Goal: Task Accomplishment & Management: Use online tool/utility

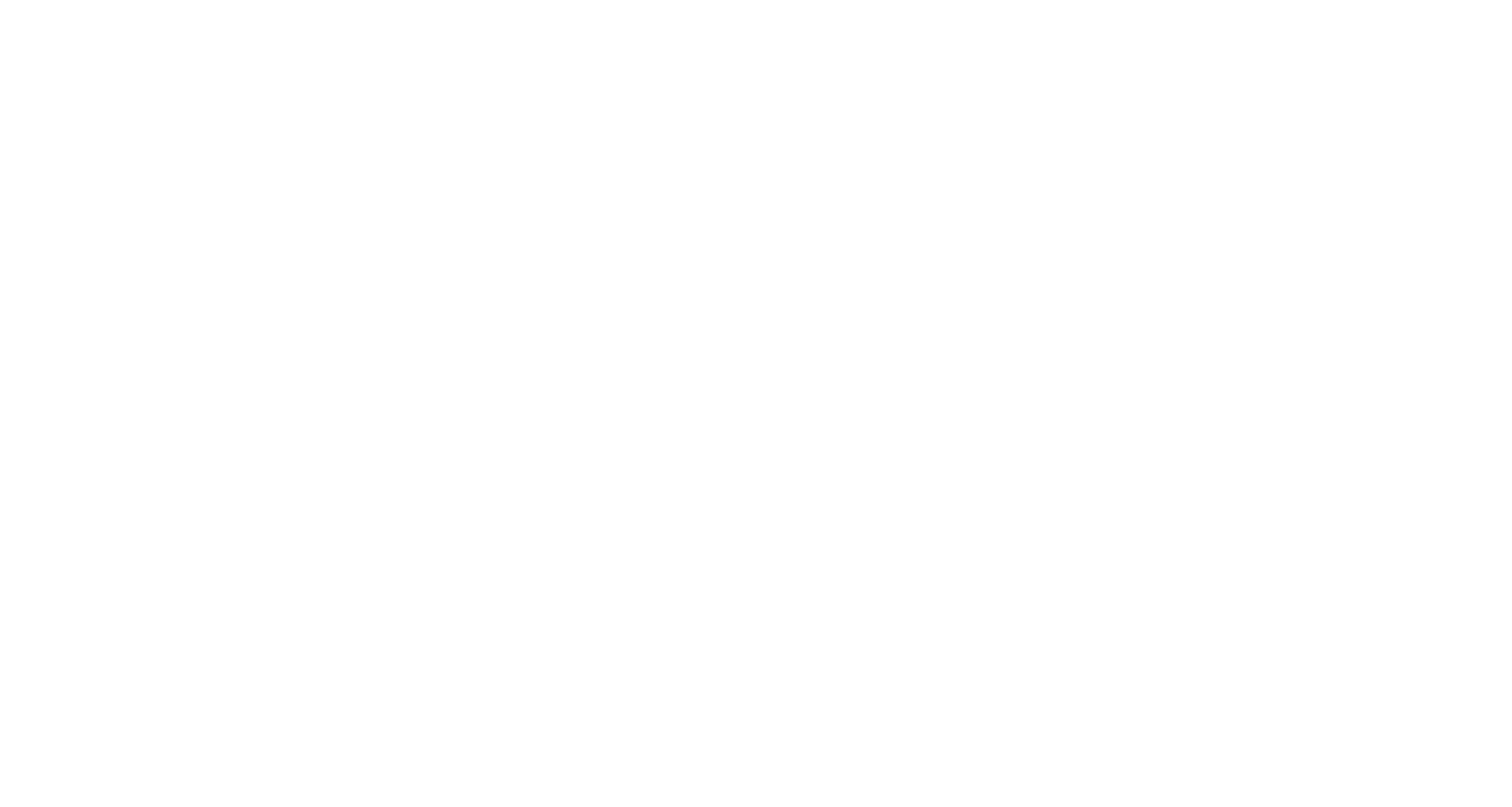
click at [401, 213] on html at bounding box center [756, 404] width 1512 height 807
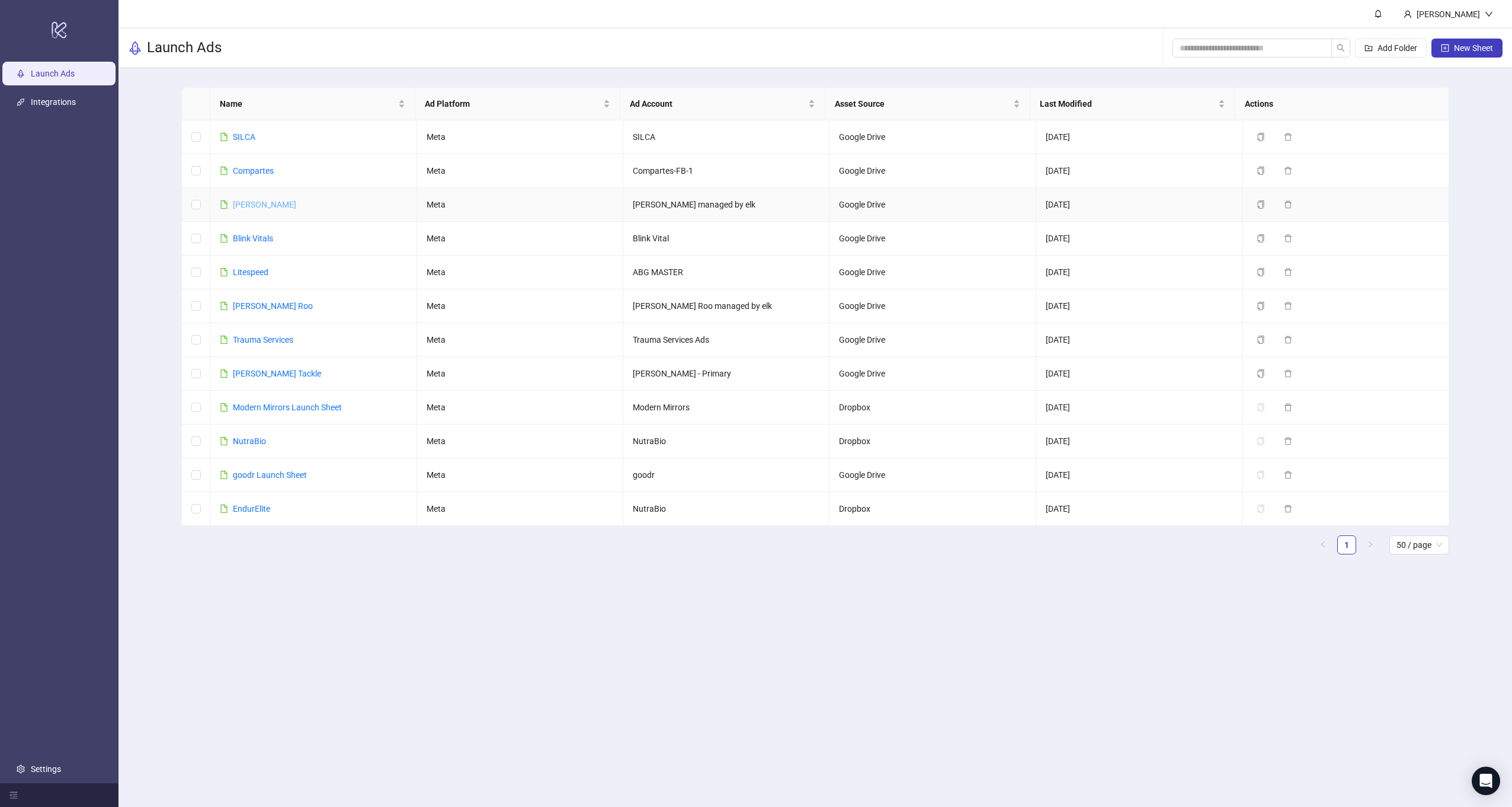
click at [236, 205] on link "[PERSON_NAME]" at bounding box center [264, 204] width 63 height 10
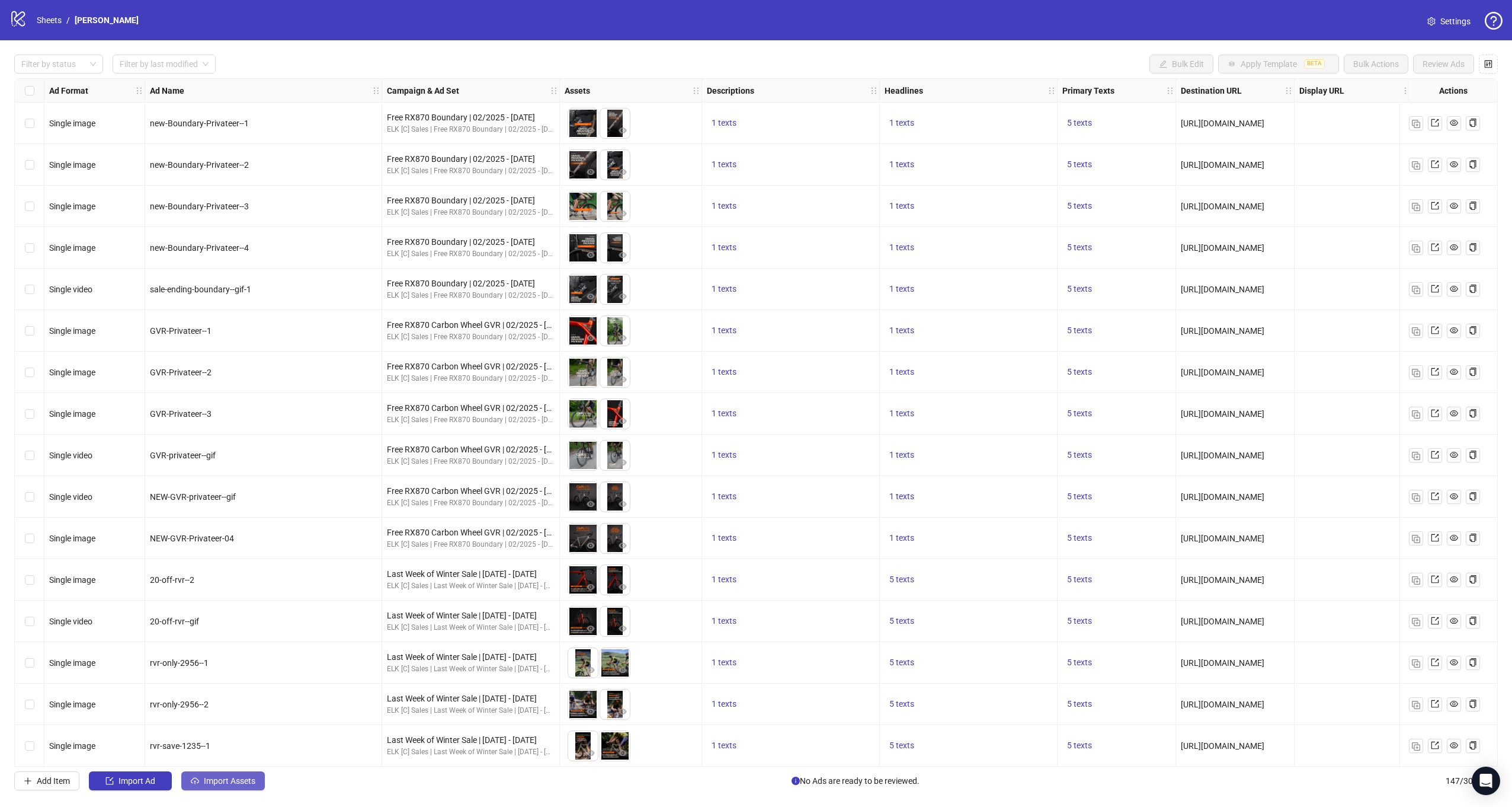
click at [220, 778] on span "Import Assets" at bounding box center [230, 780] width 52 height 10
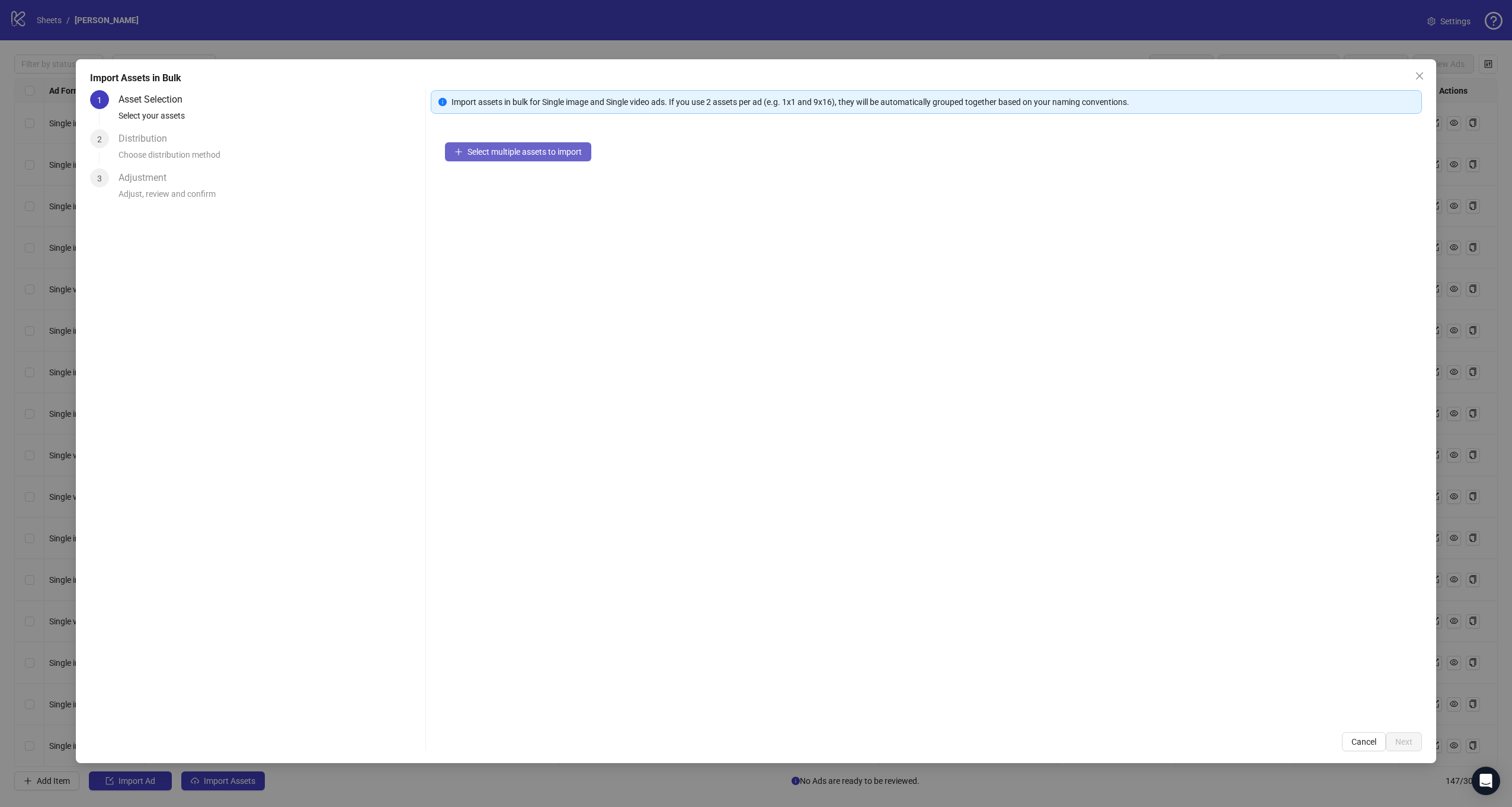
click at [477, 143] on button "Select multiple assets to import" at bounding box center [517, 152] width 146 height 19
click at [1417, 747] on button "Next" at bounding box center [1404, 741] width 36 height 19
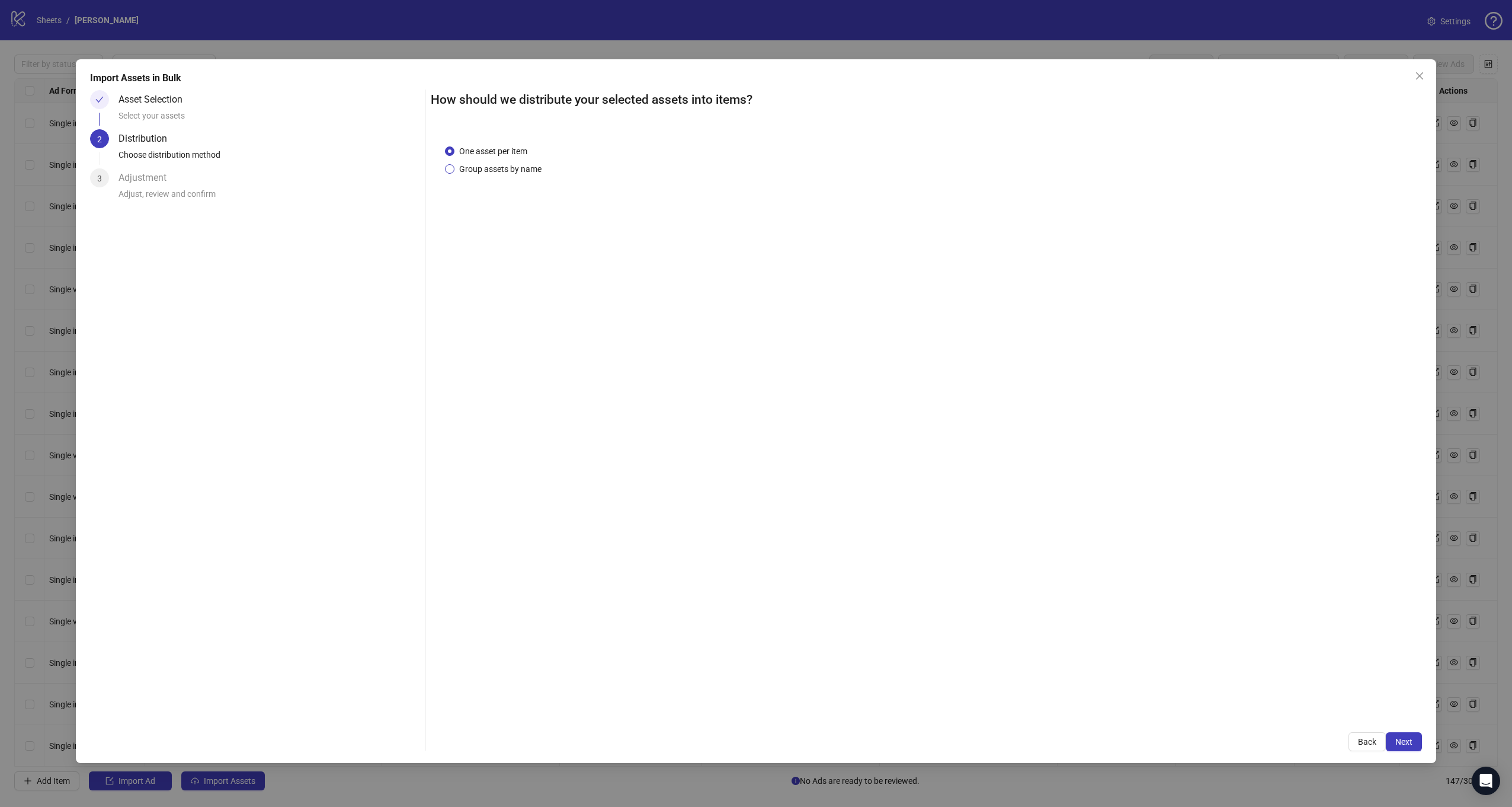
click at [490, 171] on span "Group assets by name" at bounding box center [500, 168] width 92 height 13
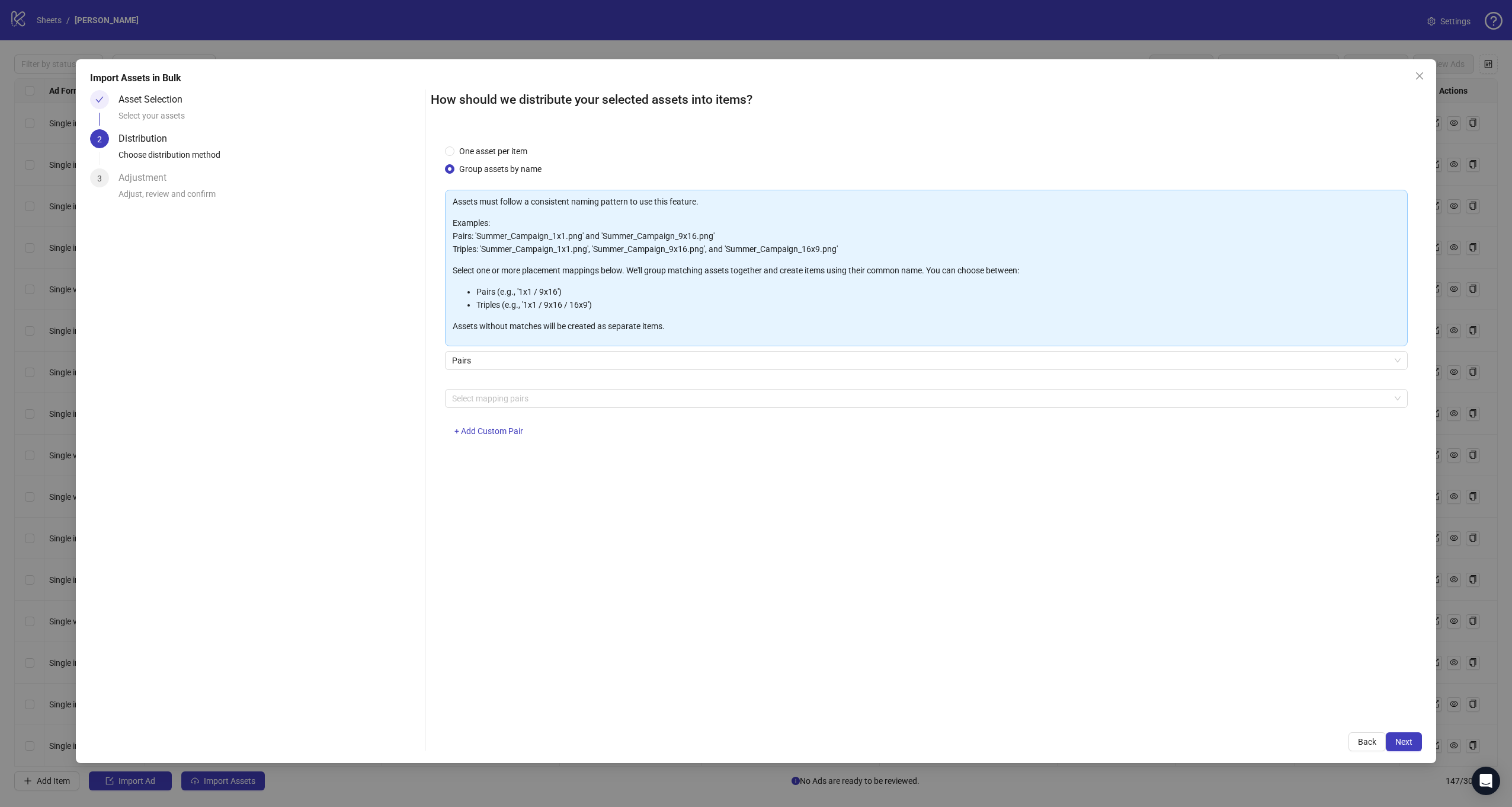
click at [562, 387] on div "Assets must follow a consistent naming pattern to use this feature. Examples: P…" at bounding box center [927, 321] width 964 height 261
click at [560, 393] on div at bounding box center [920, 397] width 946 height 16
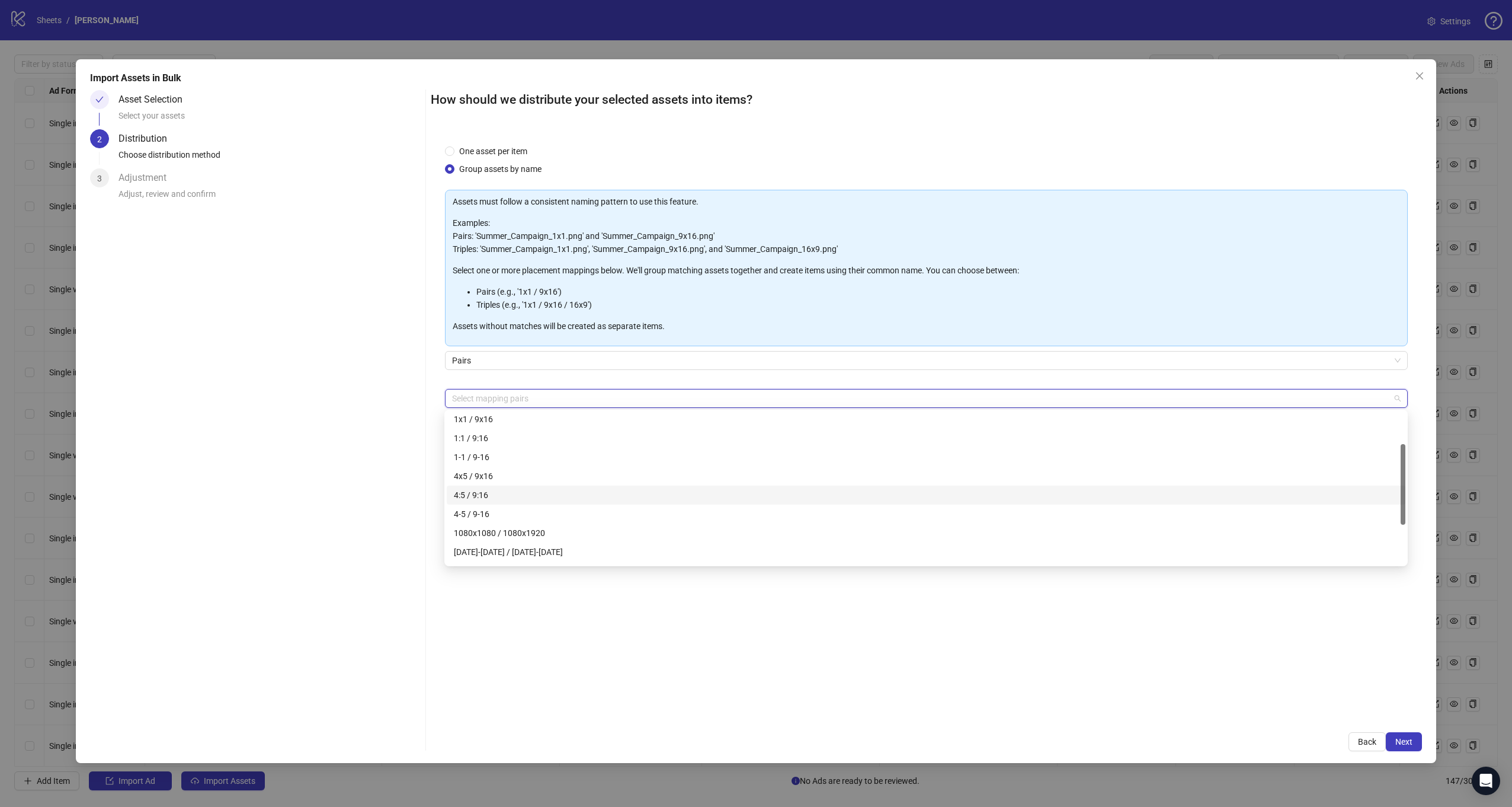
scroll to position [118, 0]
click at [590, 478] on div "1080x1080 / 1080x1920" at bounding box center [927, 473] width 945 height 13
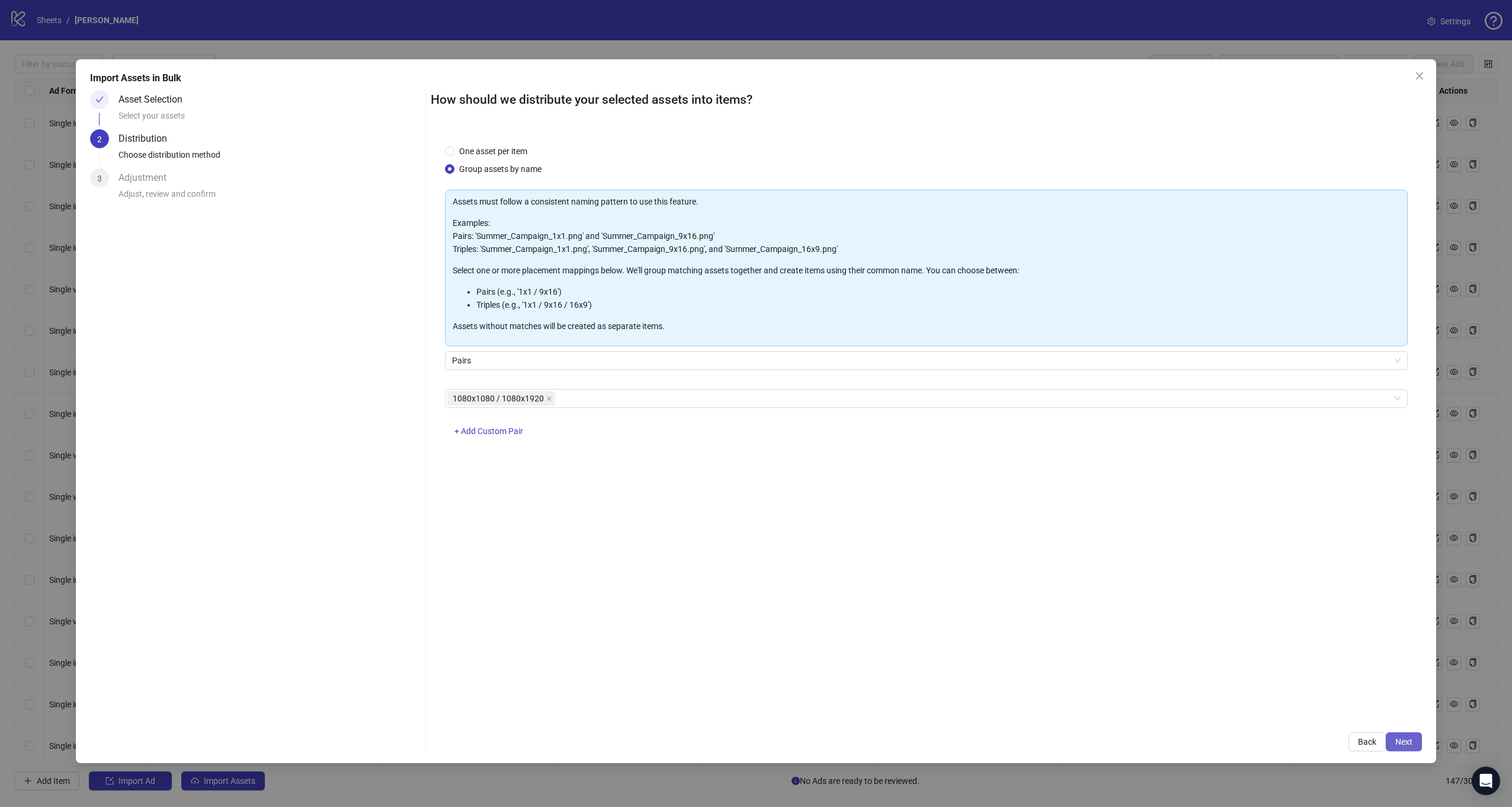
click at [1410, 743] on span "Next" at bounding box center [1404, 741] width 17 height 10
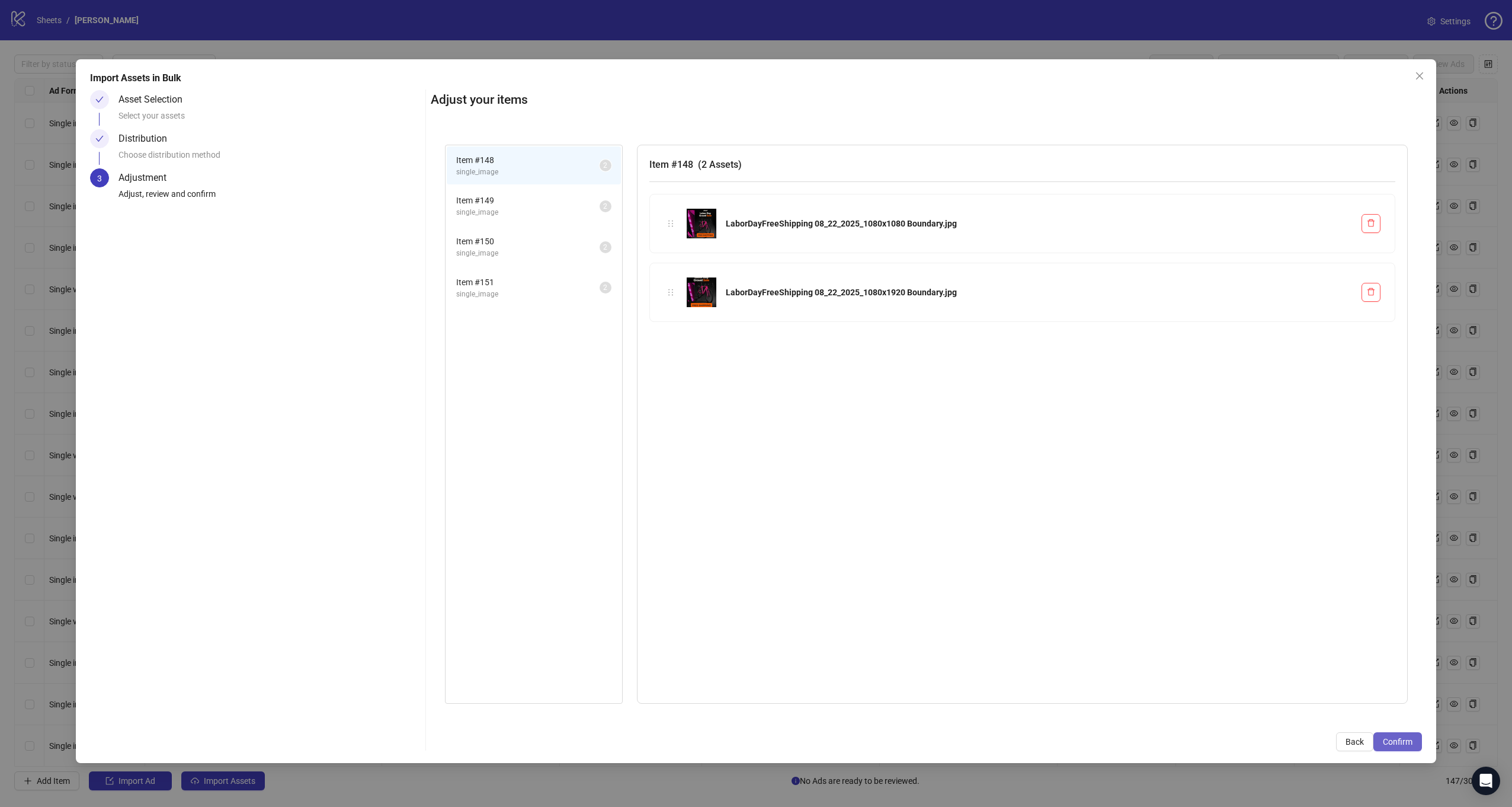
click at [1397, 741] on span "Confirm" at bounding box center [1397, 741] width 29 height 10
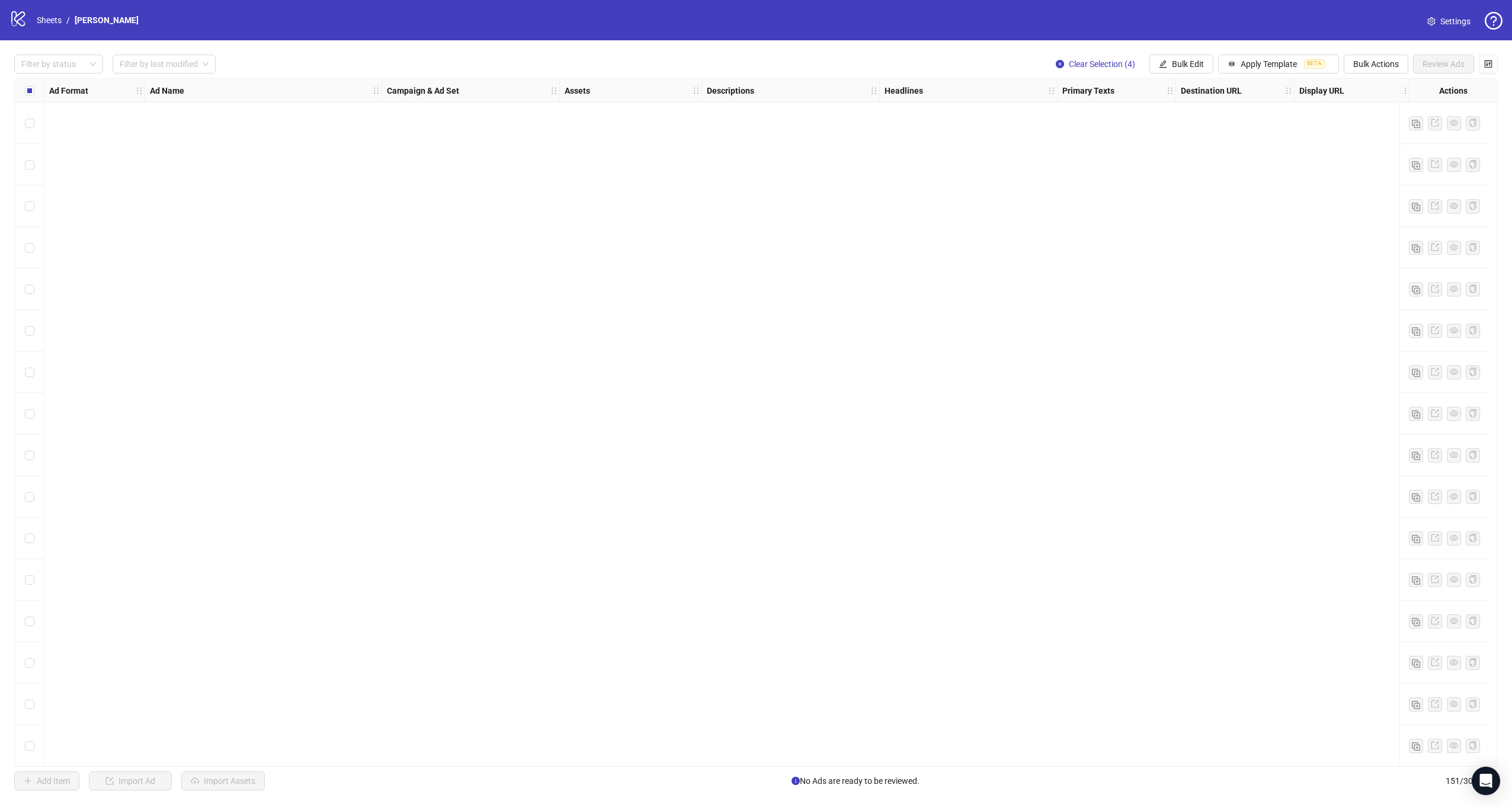
scroll to position [5608, 0]
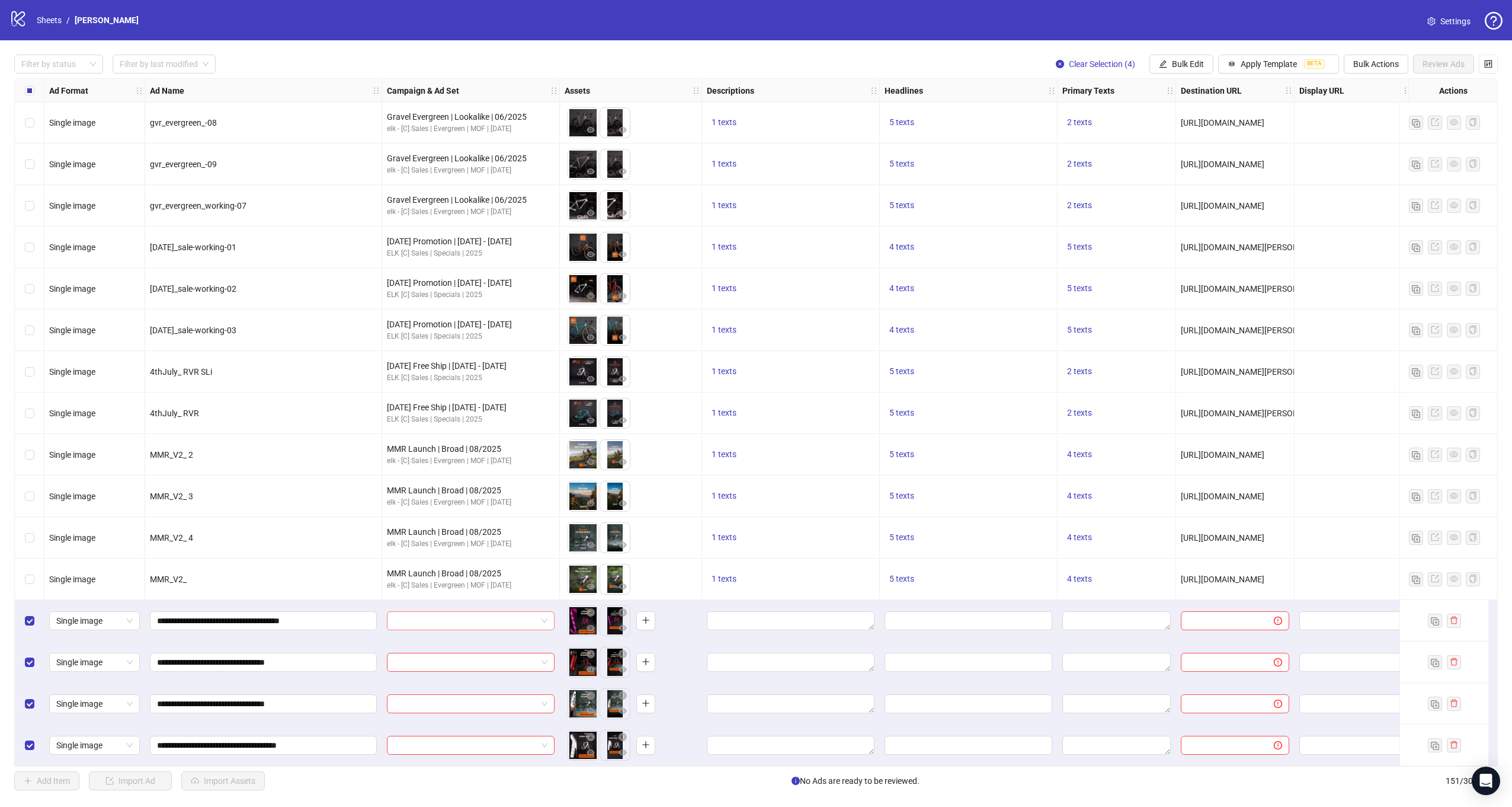
click at [512, 618] on input "search" at bounding box center [465, 620] width 142 height 18
click at [1191, 61] on span "Bulk Edit" at bounding box center [1187, 64] width 32 height 10
click at [1178, 123] on span "Campaign & Ad Set" at bounding box center [1195, 125] width 71 height 13
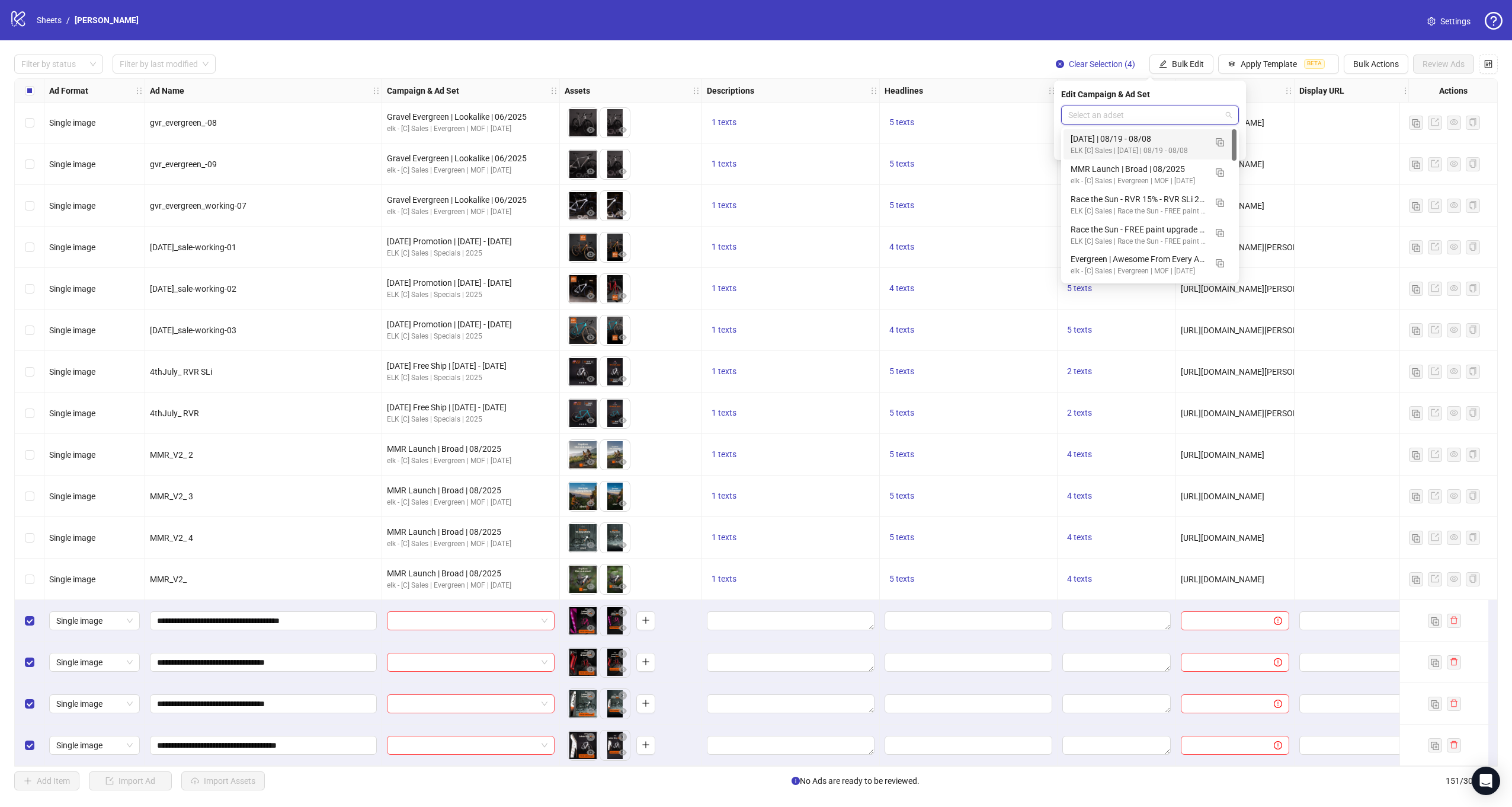
click at [1143, 118] on input "search" at bounding box center [1144, 115] width 153 height 18
click at [1111, 137] on div "[DATE] | 08/19 - 08/08" at bounding box center [1138, 138] width 135 height 13
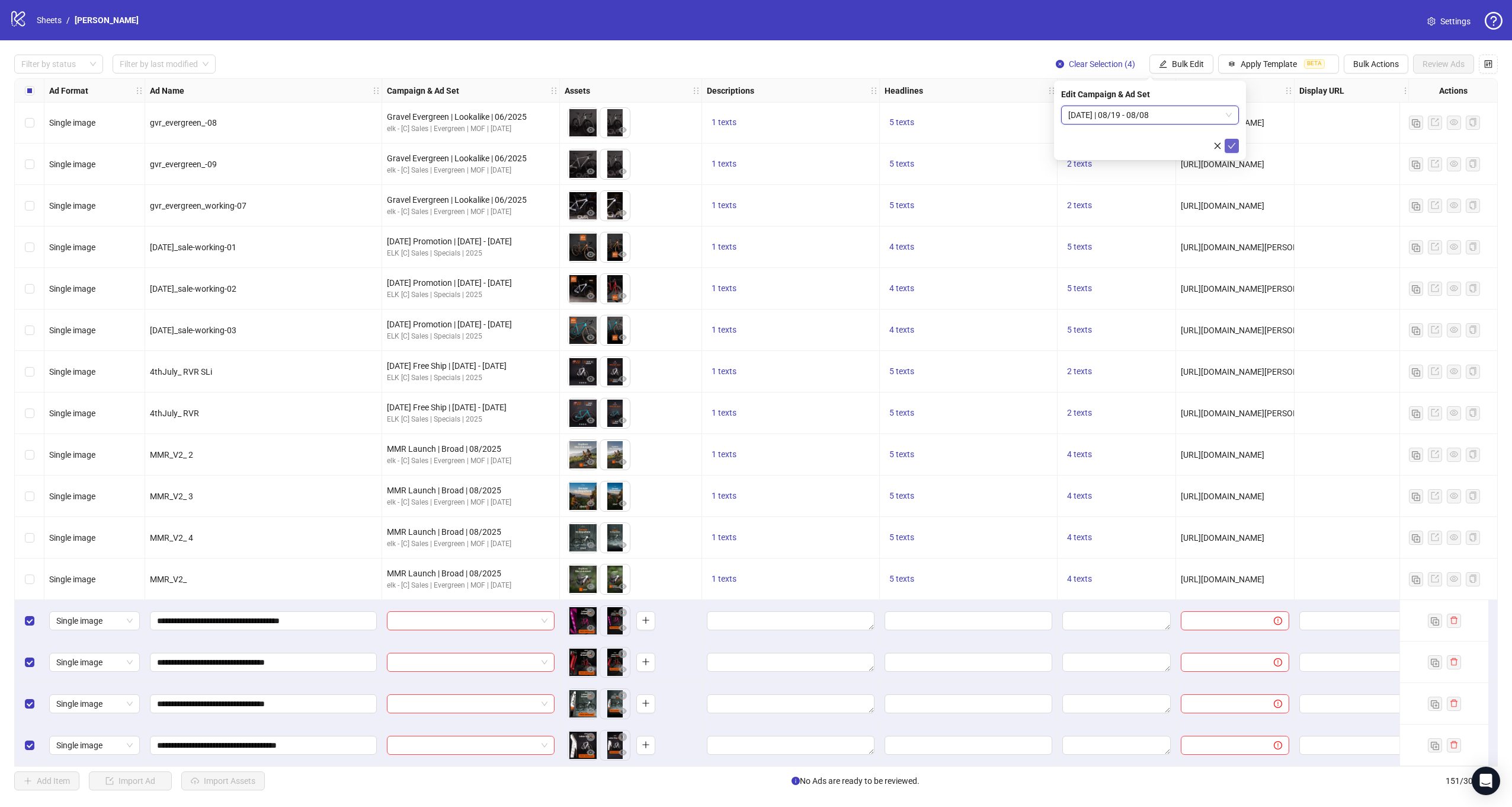
click at [1235, 150] on span "submit" at bounding box center [1232, 145] width 9 height 10
click at [1185, 54] on div "Filter by status Filter by last modified Clear Selection (4) Bulk Edit Apply Te…" at bounding box center [756, 423] width 1512 height 764
click at [1183, 63] on span "Bulk Edit" at bounding box center [1187, 64] width 32 height 10
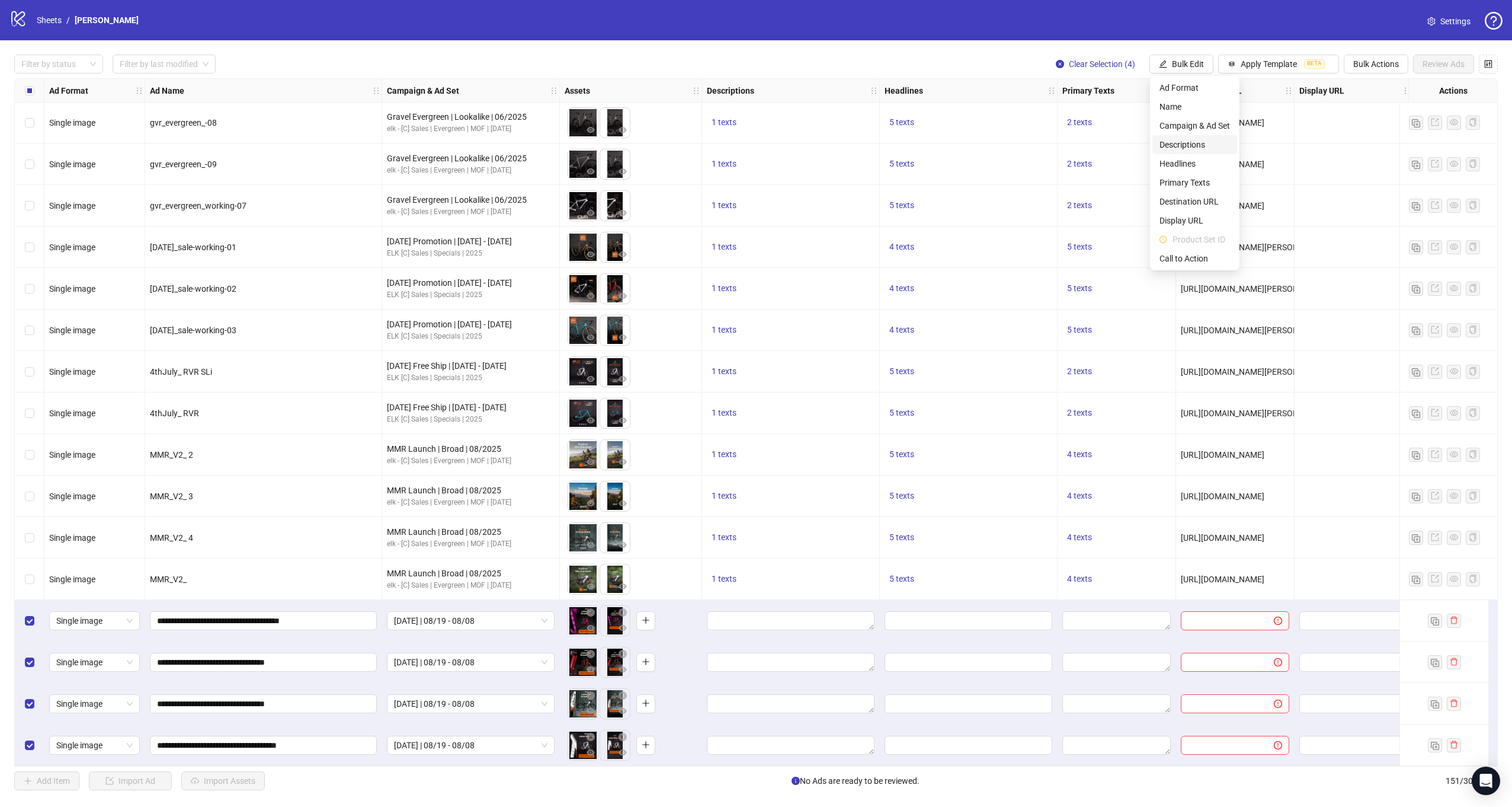
click at [1169, 137] on li "Descriptions" at bounding box center [1195, 144] width 85 height 19
click at [1101, 124] on div "Press Shift+Enter to add new input" at bounding box center [1150, 124] width 137 height 20
click at [1072, 121] on textarea at bounding box center [1150, 121] width 178 height 32
paste textarea "**********"
type textarea "**********"
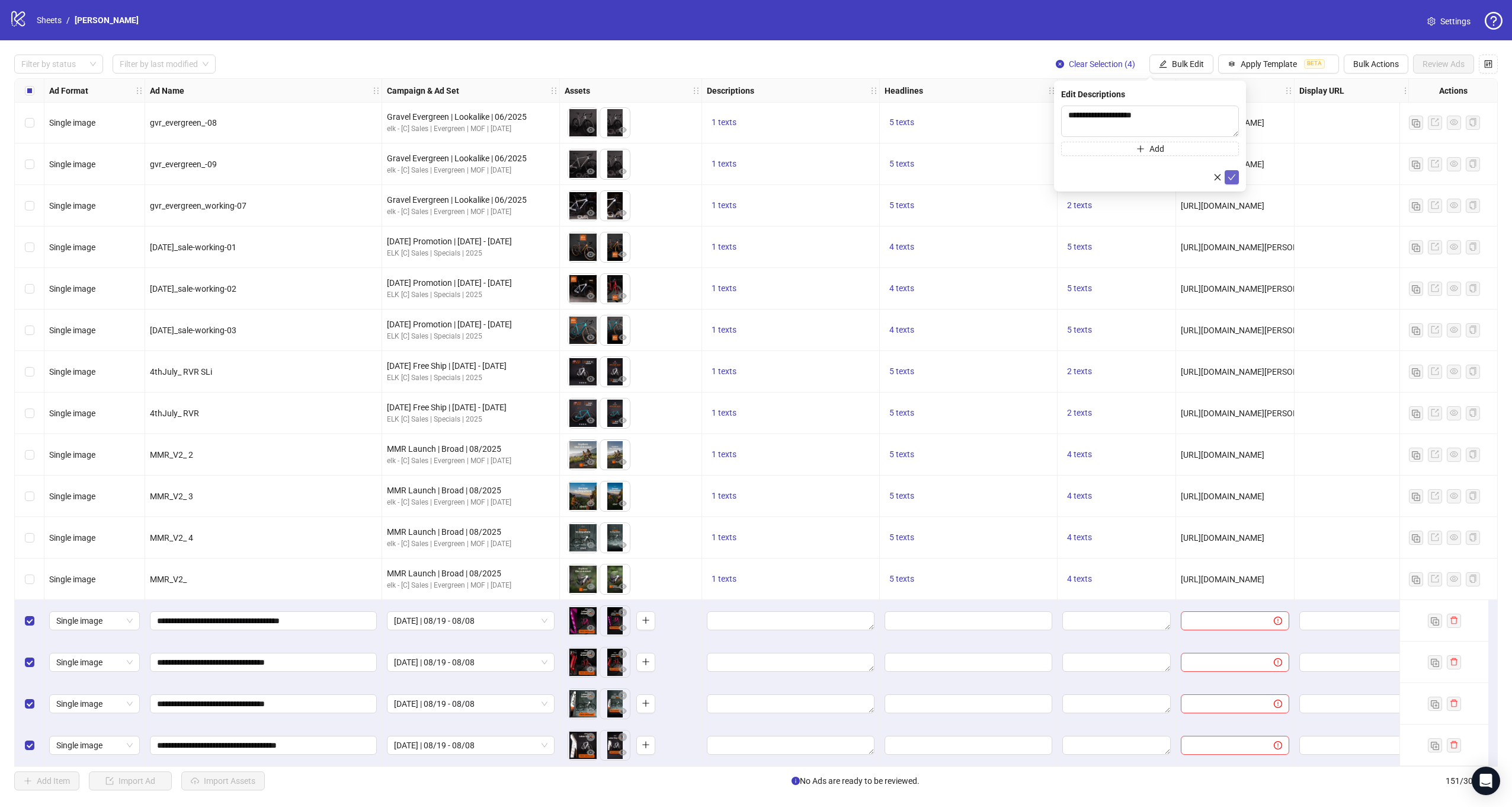
click at [1230, 172] on button "submit" at bounding box center [1231, 177] width 14 height 14
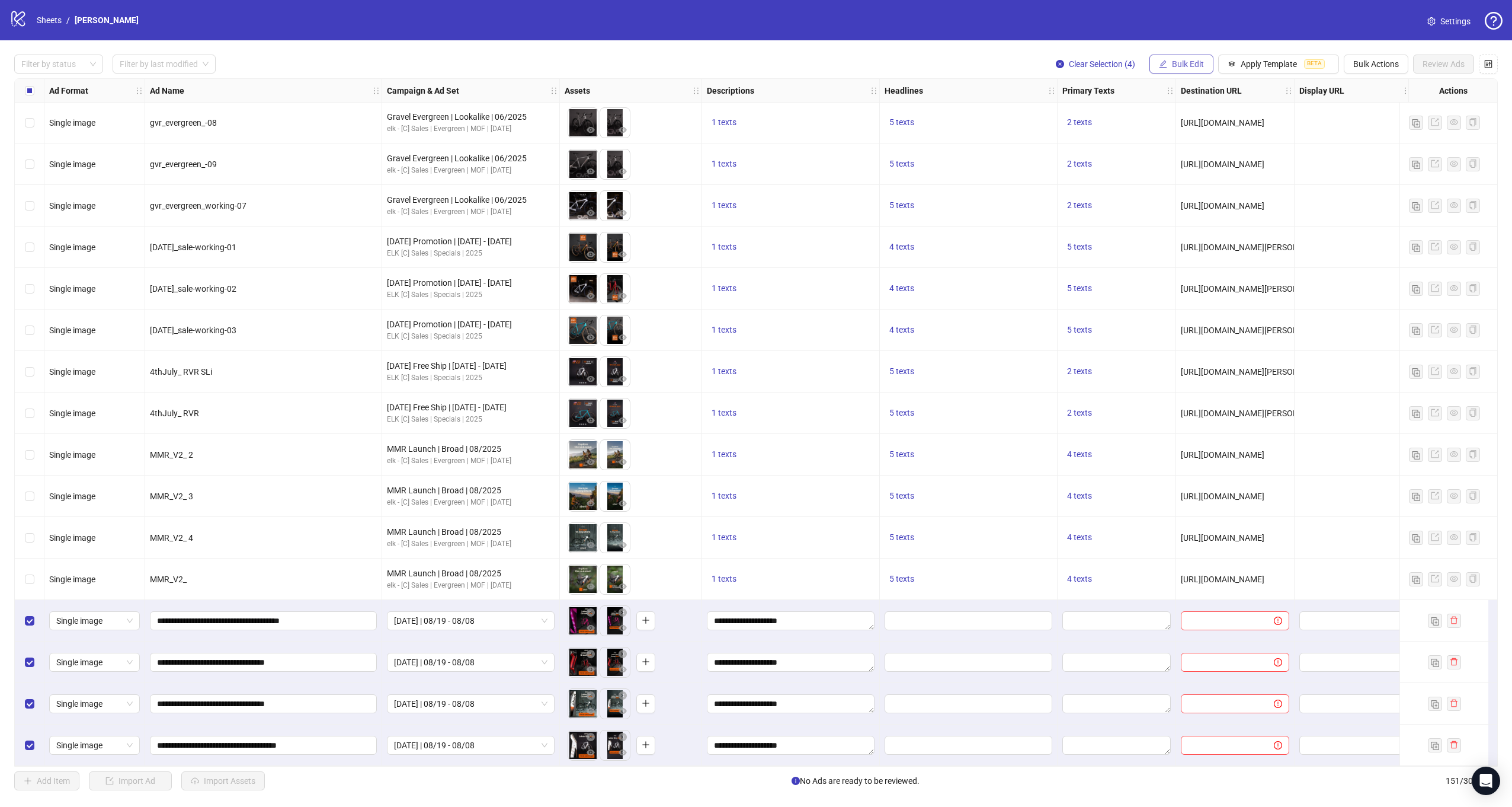
click at [1178, 69] on button "Bulk Edit" at bounding box center [1181, 64] width 64 height 19
click at [1181, 156] on li "Headlines" at bounding box center [1195, 163] width 85 height 19
click at [1085, 119] on input "text" at bounding box center [1150, 115] width 178 height 19
paste input "**********"
type input "**********"
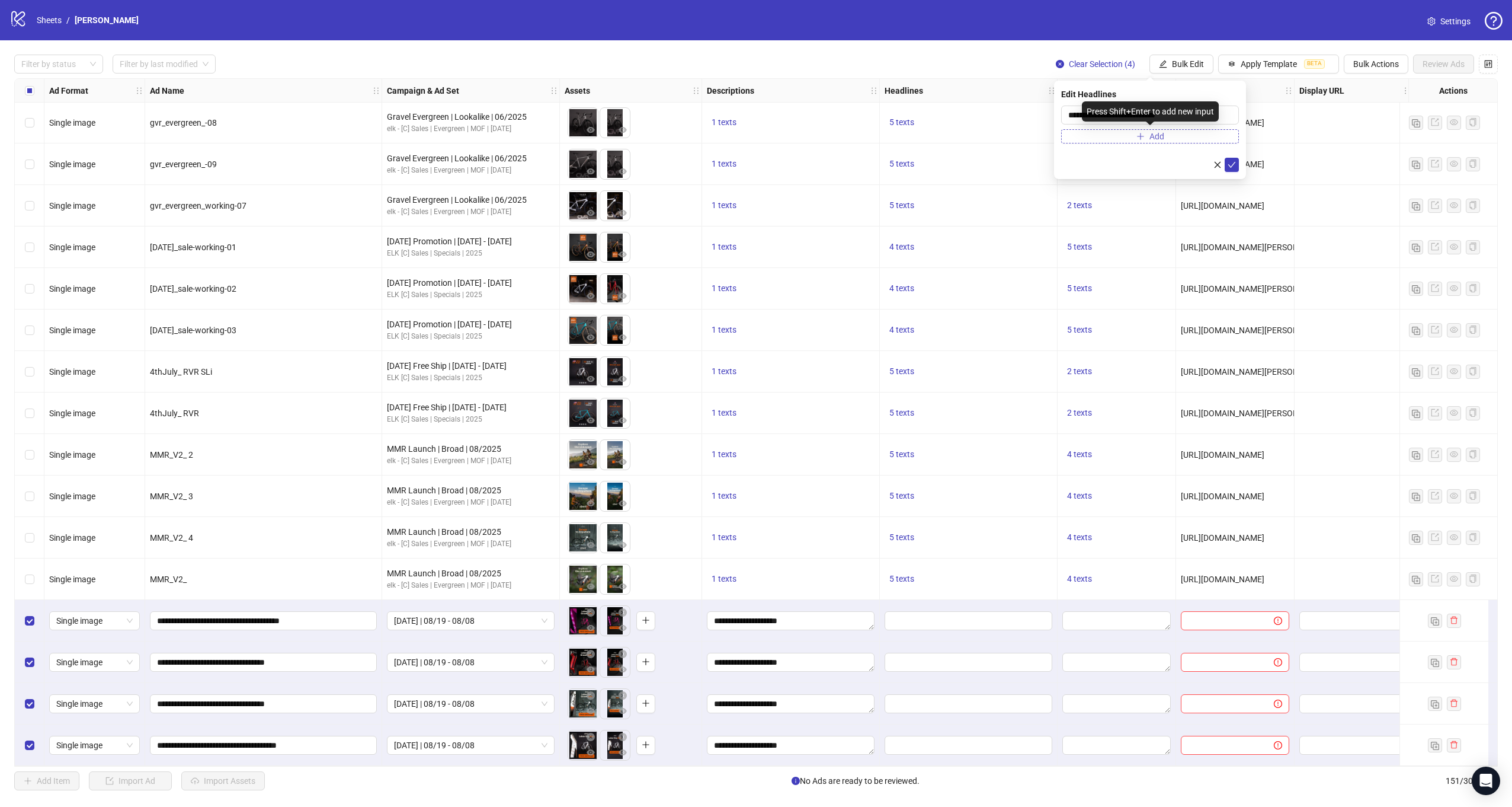
click at [1082, 133] on button "Add" at bounding box center [1150, 137] width 178 height 14
click at [1085, 135] on input "text" at bounding box center [1144, 138] width 153 height 13
paste input "**********"
type input "**********"
click at [1096, 163] on button "Add" at bounding box center [1150, 160] width 178 height 14
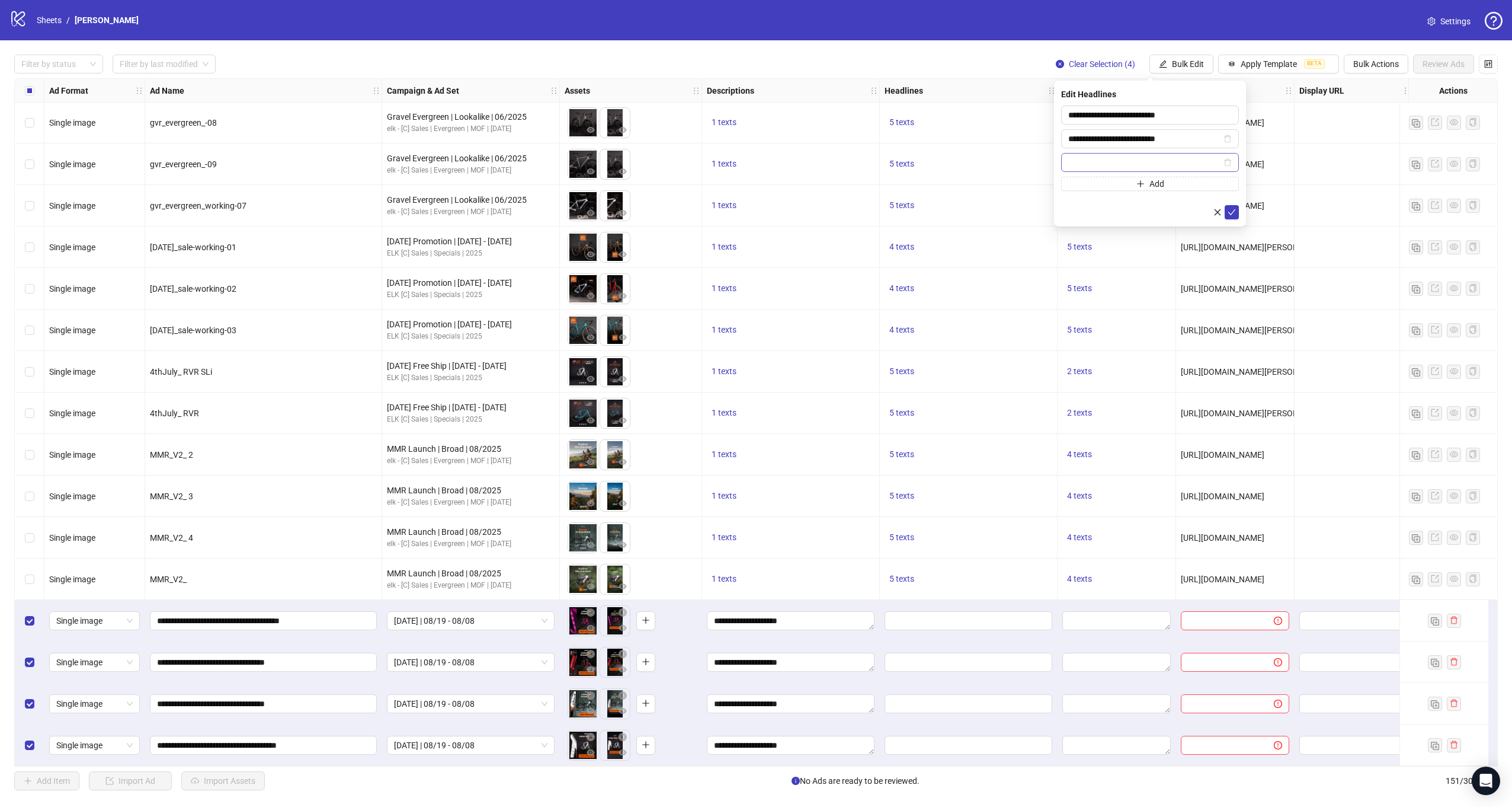
click at [1108, 154] on span at bounding box center [1150, 162] width 178 height 19
click at [1102, 160] on input "text" at bounding box center [1144, 162] width 153 height 13
paste input "**********"
type input "**********"
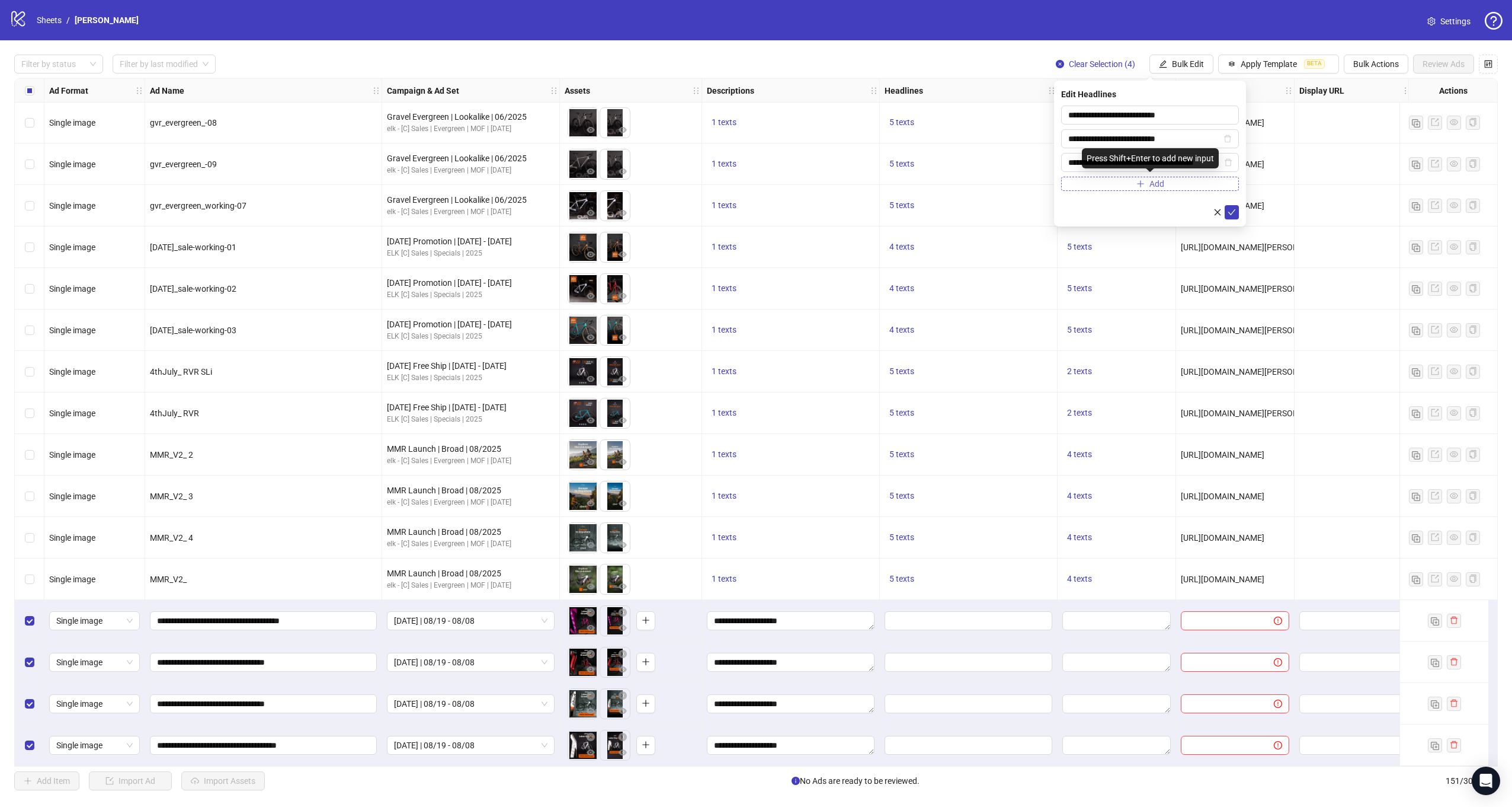
scroll to position [0, 0]
click at [1095, 188] on button "Add" at bounding box center [1150, 183] width 178 height 14
click at [1083, 186] on input "text" at bounding box center [1144, 186] width 153 height 13
paste input "**********"
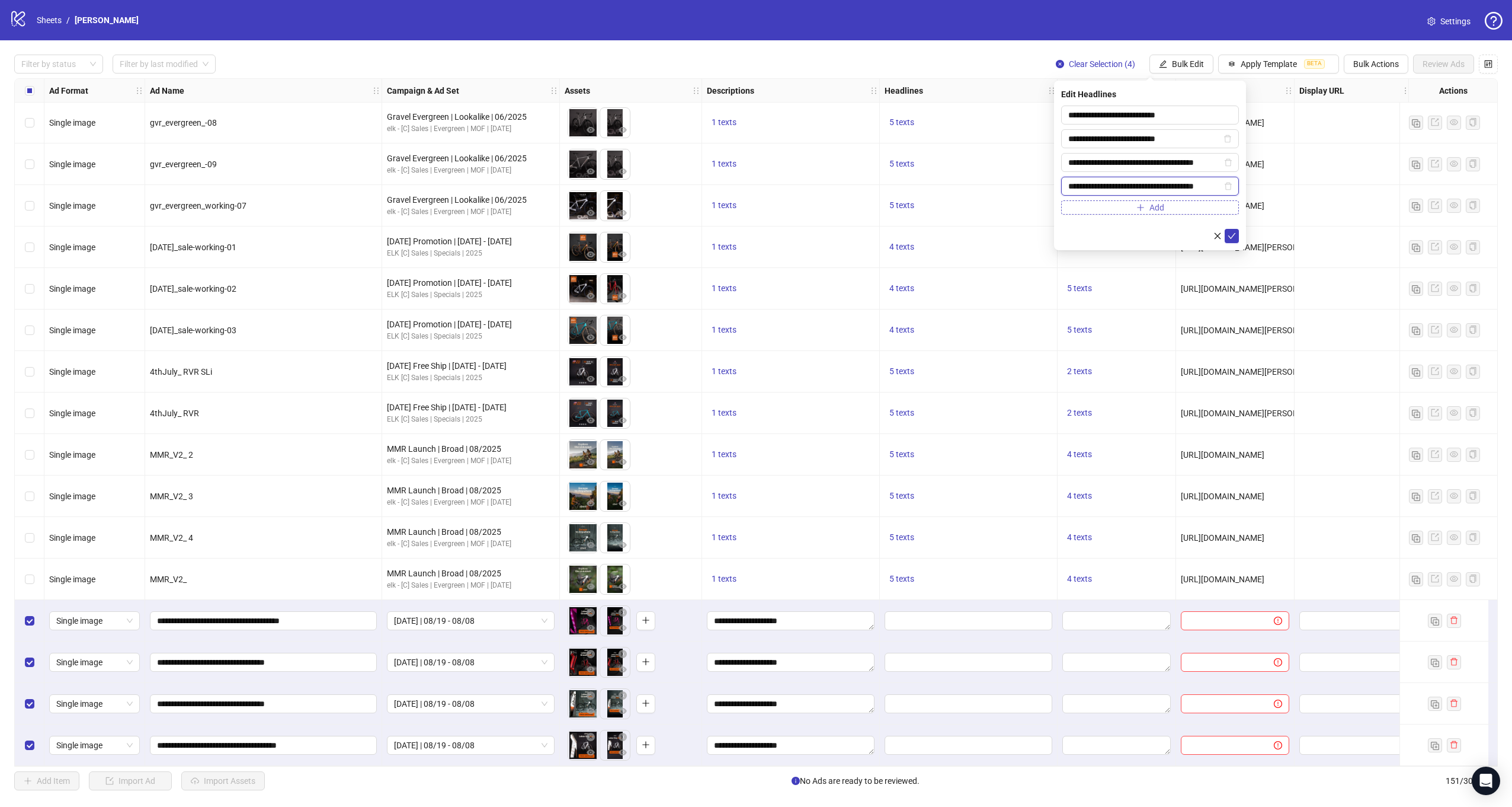
type input "**********"
click at [1083, 206] on button "Add" at bounding box center [1150, 207] width 178 height 14
click at [1124, 211] on input "text" at bounding box center [1144, 209] width 153 height 13
paste input "**********"
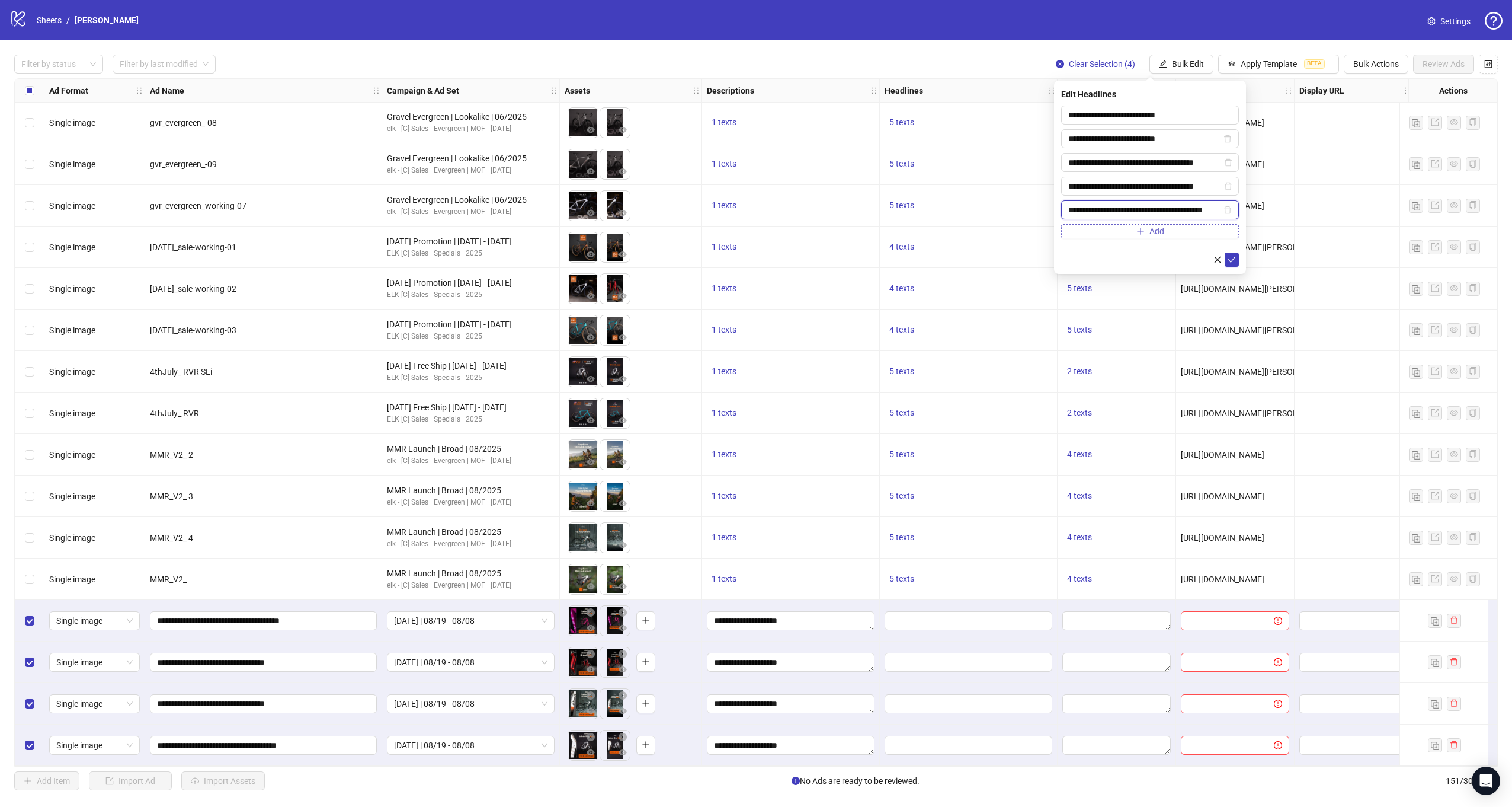
scroll to position [0, 27]
type input "**********"
click at [1234, 256] on icon "check" at bounding box center [1232, 260] width 9 height 9
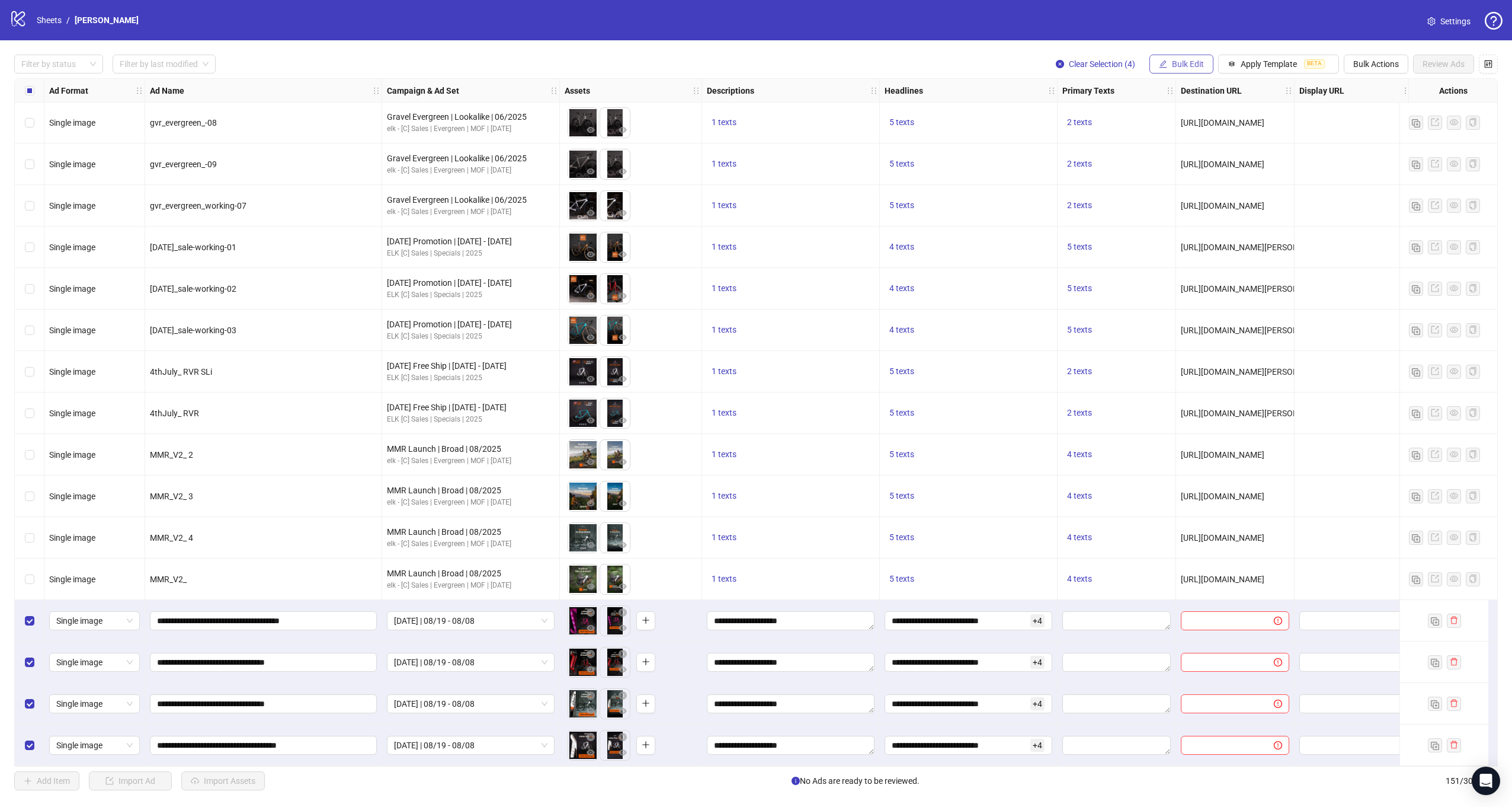
click at [1183, 65] on span "Bulk Edit" at bounding box center [1187, 64] width 32 height 10
click at [1193, 188] on span "Primary Texts" at bounding box center [1195, 182] width 71 height 13
click at [1136, 122] on textarea at bounding box center [1150, 121] width 178 height 32
paste textarea "**********"
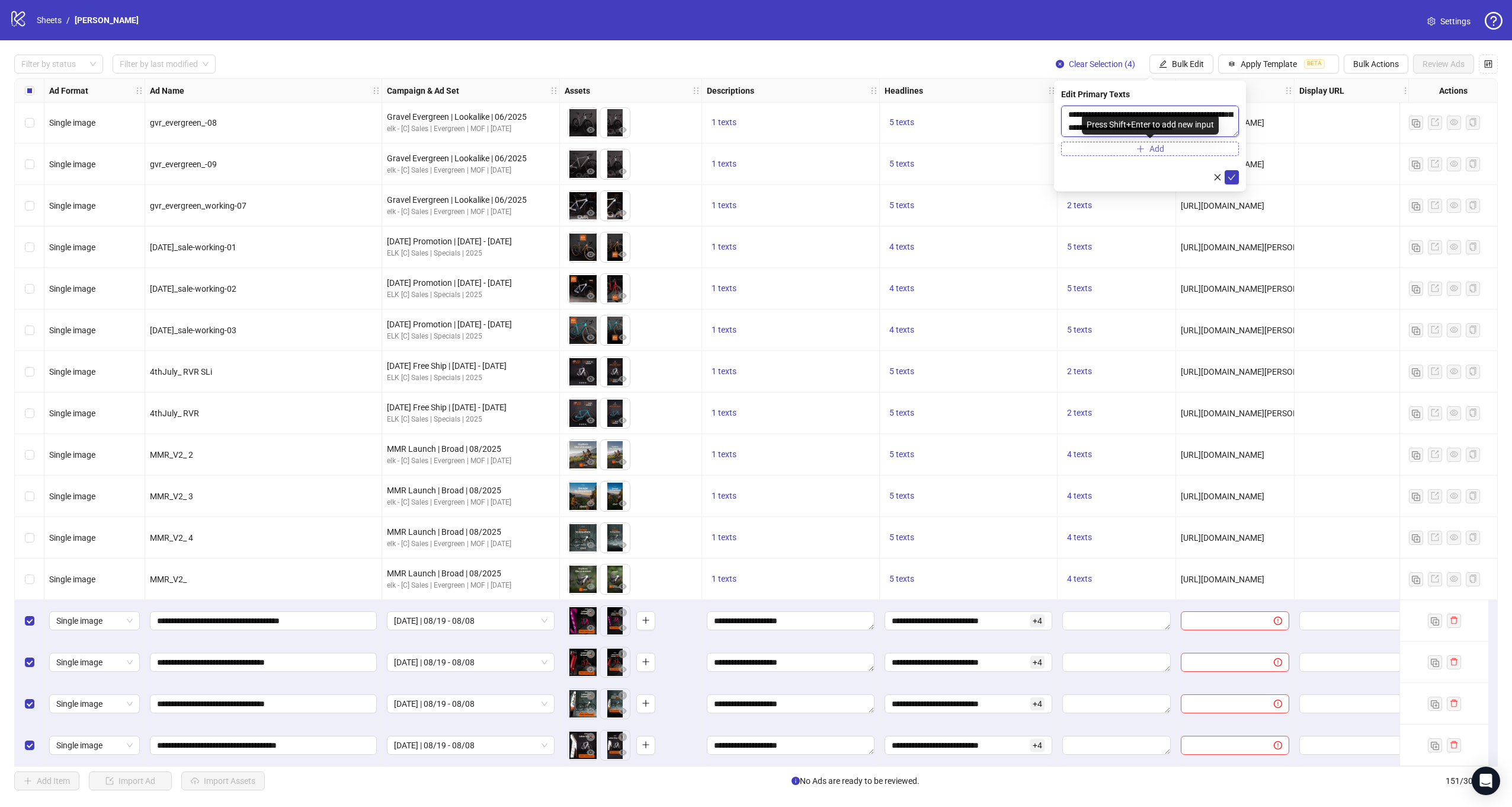
type textarea "**********"
click at [1111, 149] on button "Add" at bounding box center [1150, 149] width 178 height 14
click at [1108, 162] on div "Press Shift+Enter to add new input" at bounding box center [1150, 160] width 137 height 20
click at [1064, 158] on textarea at bounding box center [1150, 157] width 178 height 32
paste textarea "**********"
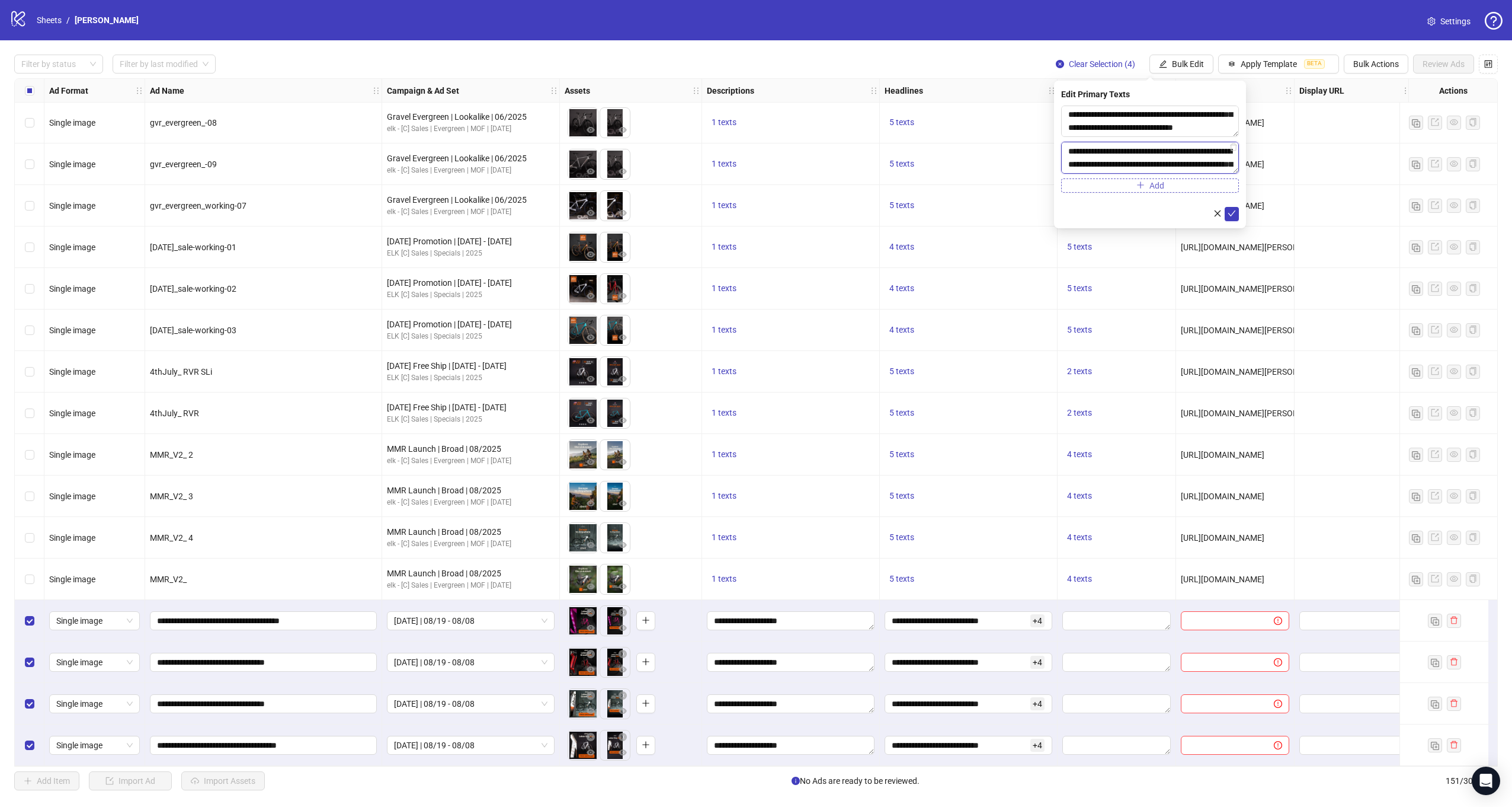
scroll to position [35, 0]
type textarea "**********"
click at [1228, 210] on icon "check" at bounding box center [1232, 213] width 9 height 9
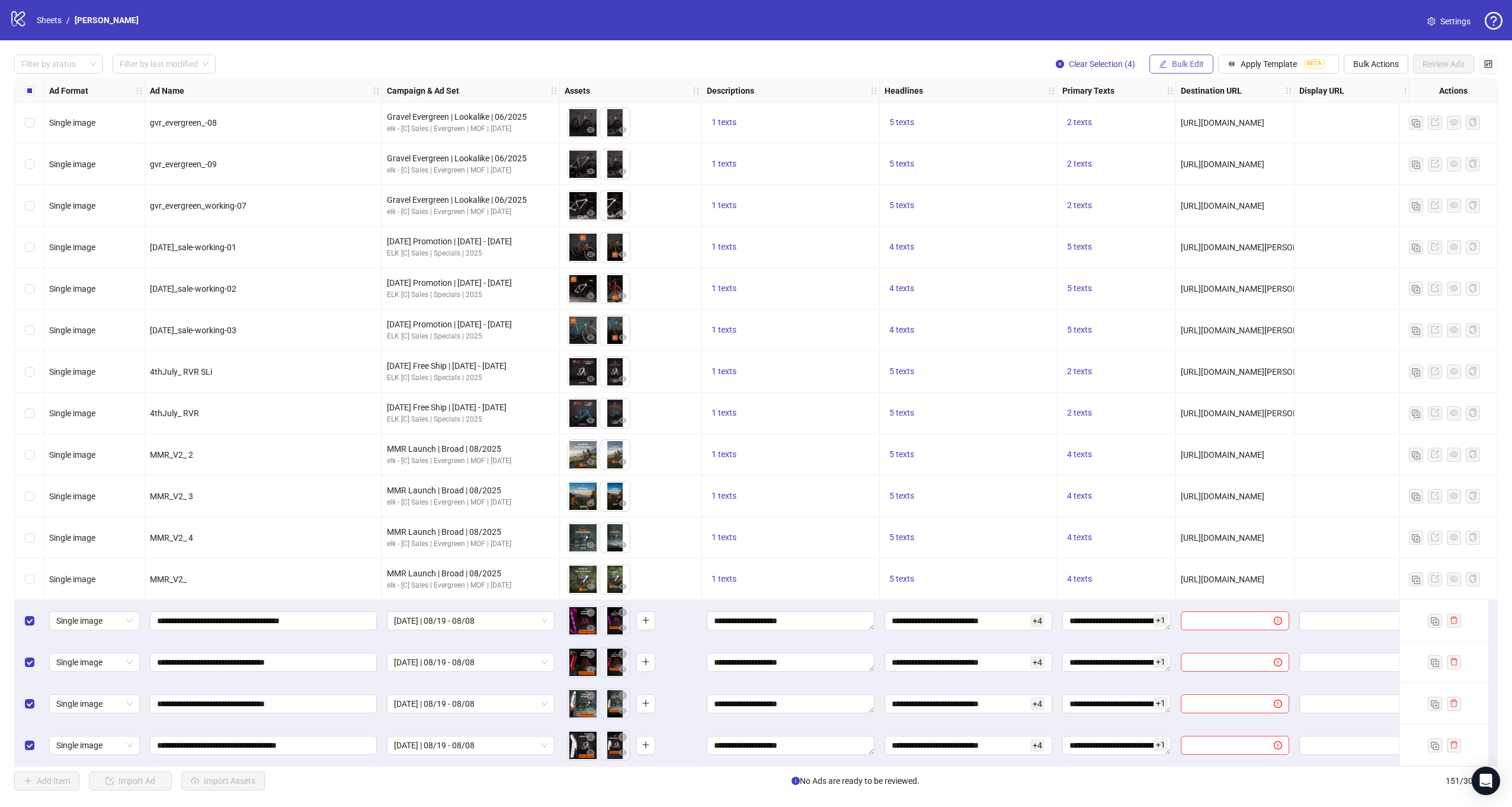
click at [1185, 61] on span "Bulk Edit" at bounding box center [1187, 64] width 32 height 10
click at [1193, 203] on span "Destination URL" at bounding box center [1195, 201] width 71 height 13
click at [1113, 109] on input "text" at bounding box center [1145, 115] width 154 height 13
click at [1135, 120] on input "text" at bounding box center [1145, 115] width 154 height 13
paste input "**********"
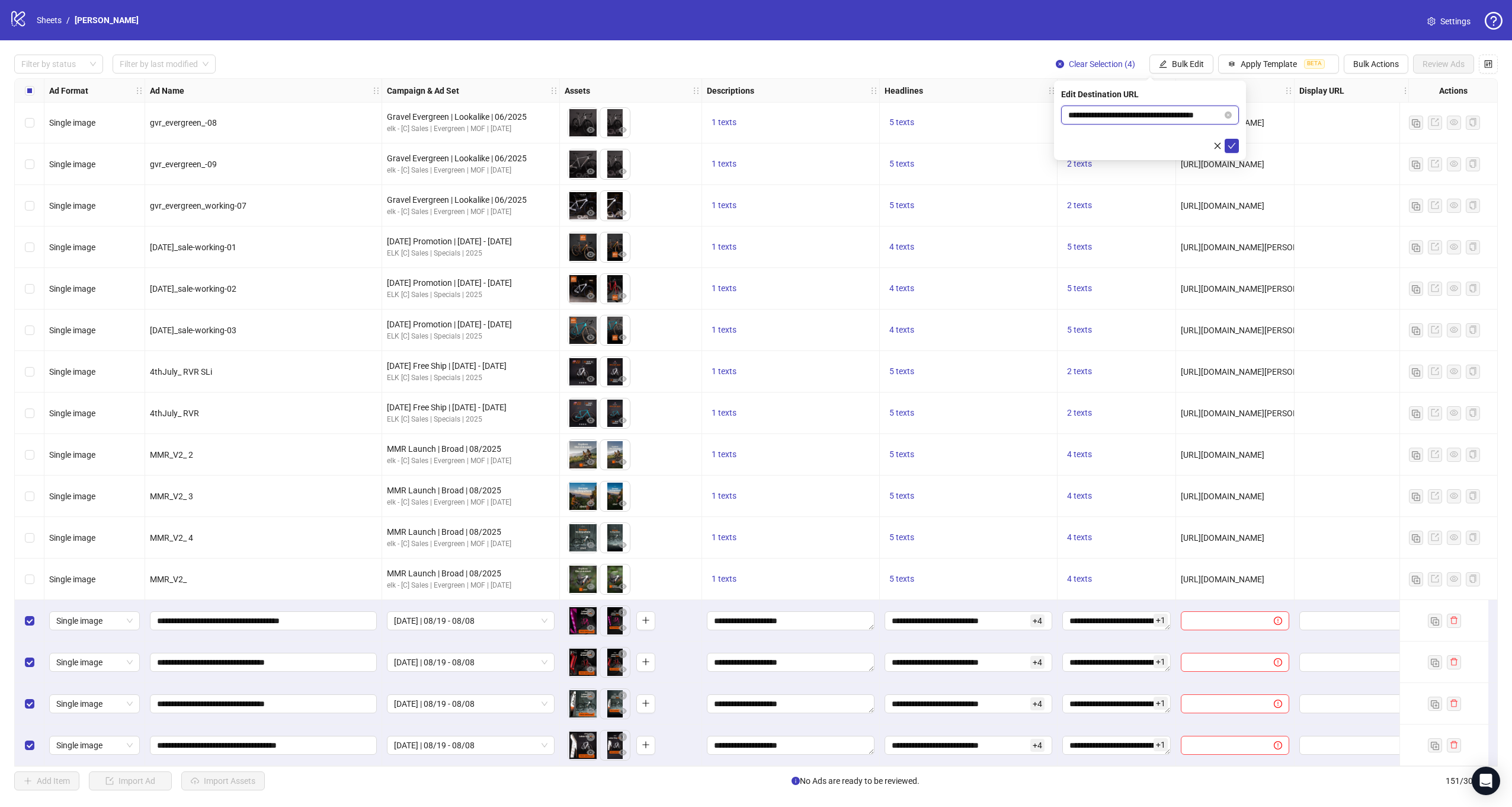
scroll to position [0, 13]
type input "**********"
click at [1231, 144] on icon "check" at bounding box center [1232, 146] width 9 height 9
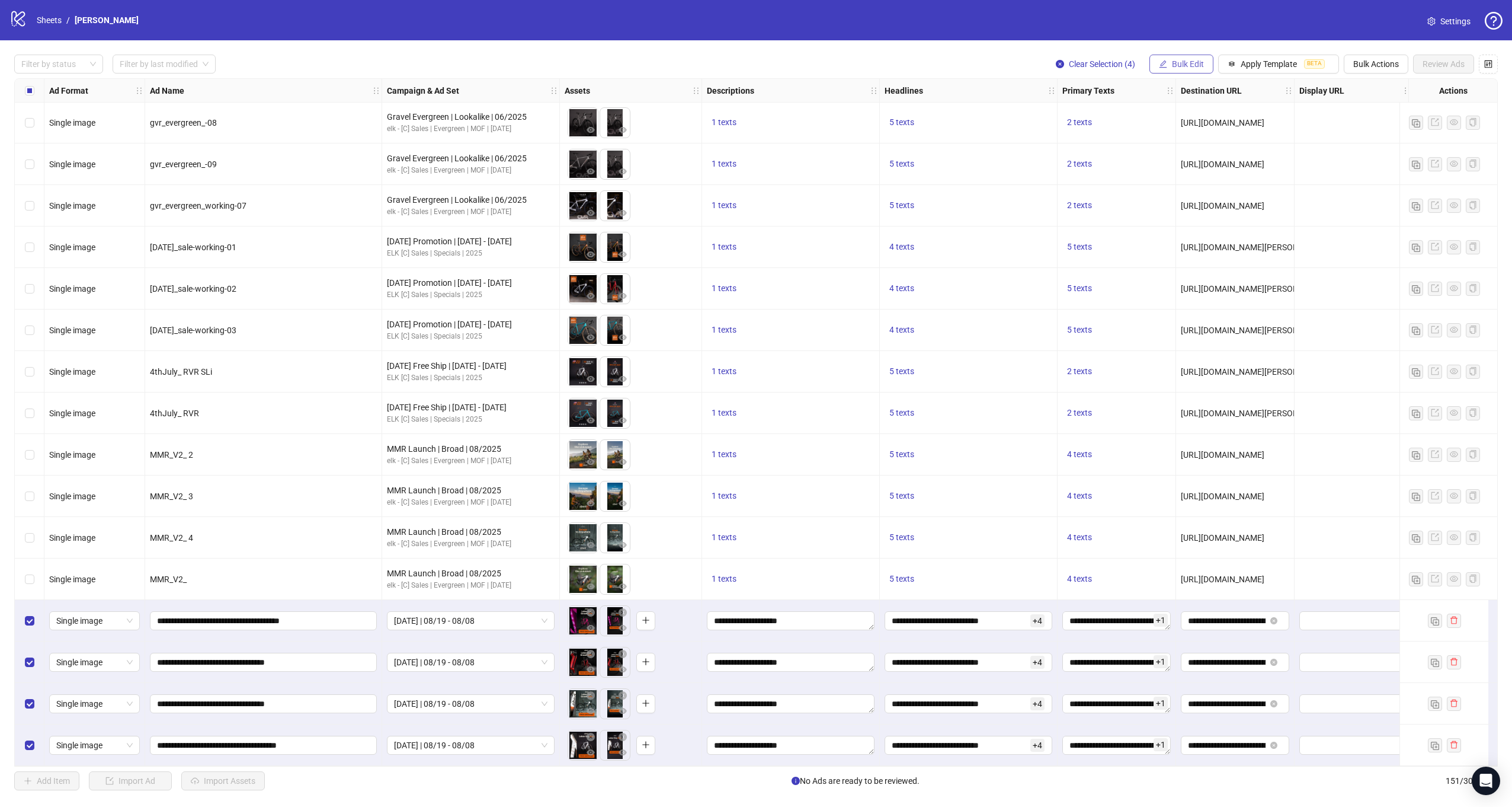
click at [1186, 65] on span "Bulk Edit" at bounding box center [1187, 64] width 32 height 10
click at [1193, 216] on span "Display URL" at bounding box center [1195, 220] width 71 height 13
click at [1123, 116] on input "text" at bounding box center [1150, 115] width 178 height 19
paste input "**********"
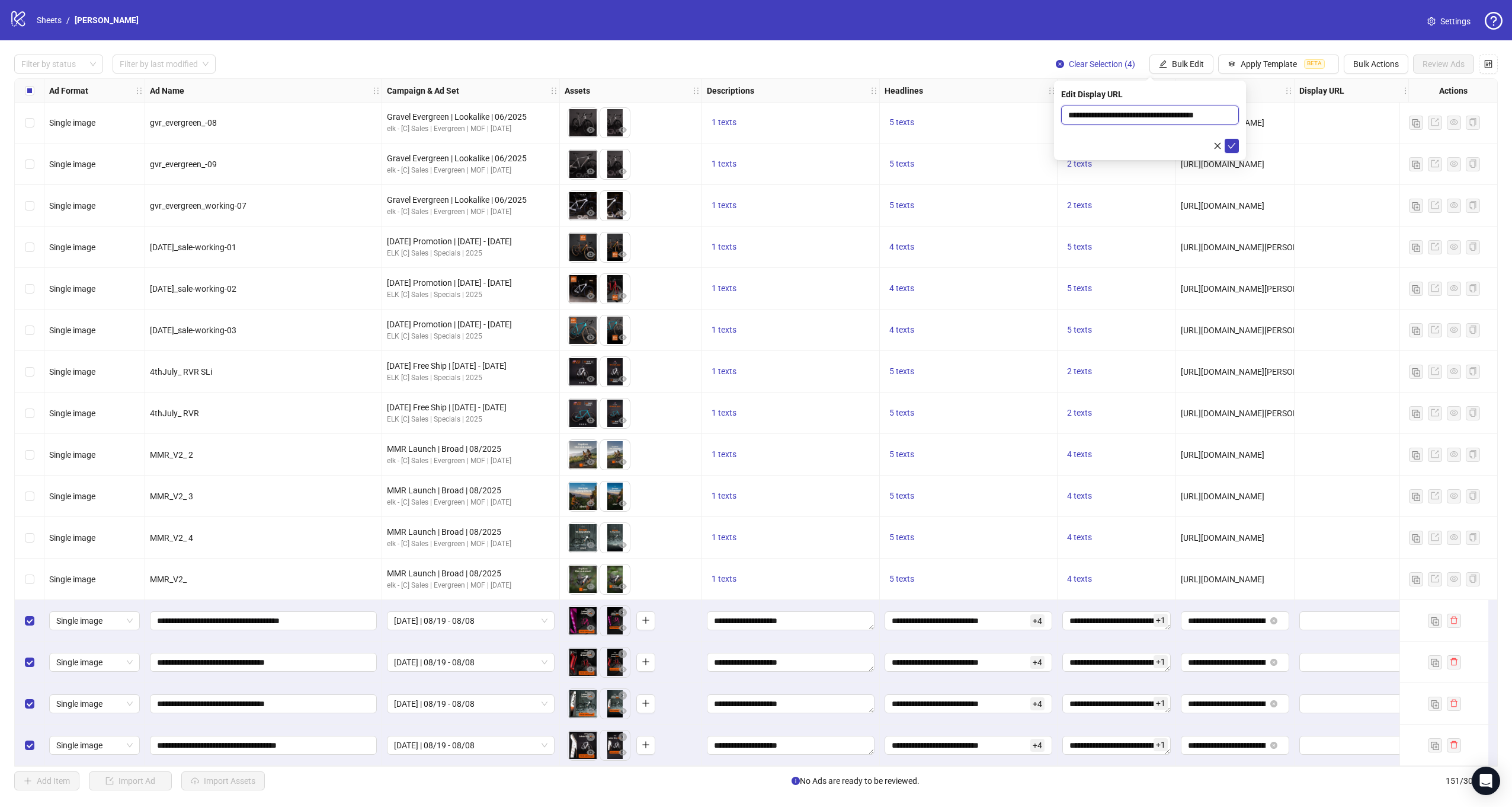
drag, startPoint x: 1150, startPoint y: 118, endPoint x: 1299, endPoint y: 131, distance: 149.6
click at [1299, 131] on body "logo/logo-mobile Sheets / [PERSON_NAME] Settings Filter by status Filter by las…" at bounding box center [756, 404] width 1512 height 807
drag, startPoint x: 1094, startPoint y: 115, endPoint x: 1034, endPoint y: 112, distance: 60.1
click at [1037, 111] on body "logo/logo-mobile Sheets / [PERSON_NAME] Settings Filter by status Filter by las…" at bounding box center [756, 404] width 1512 height 807
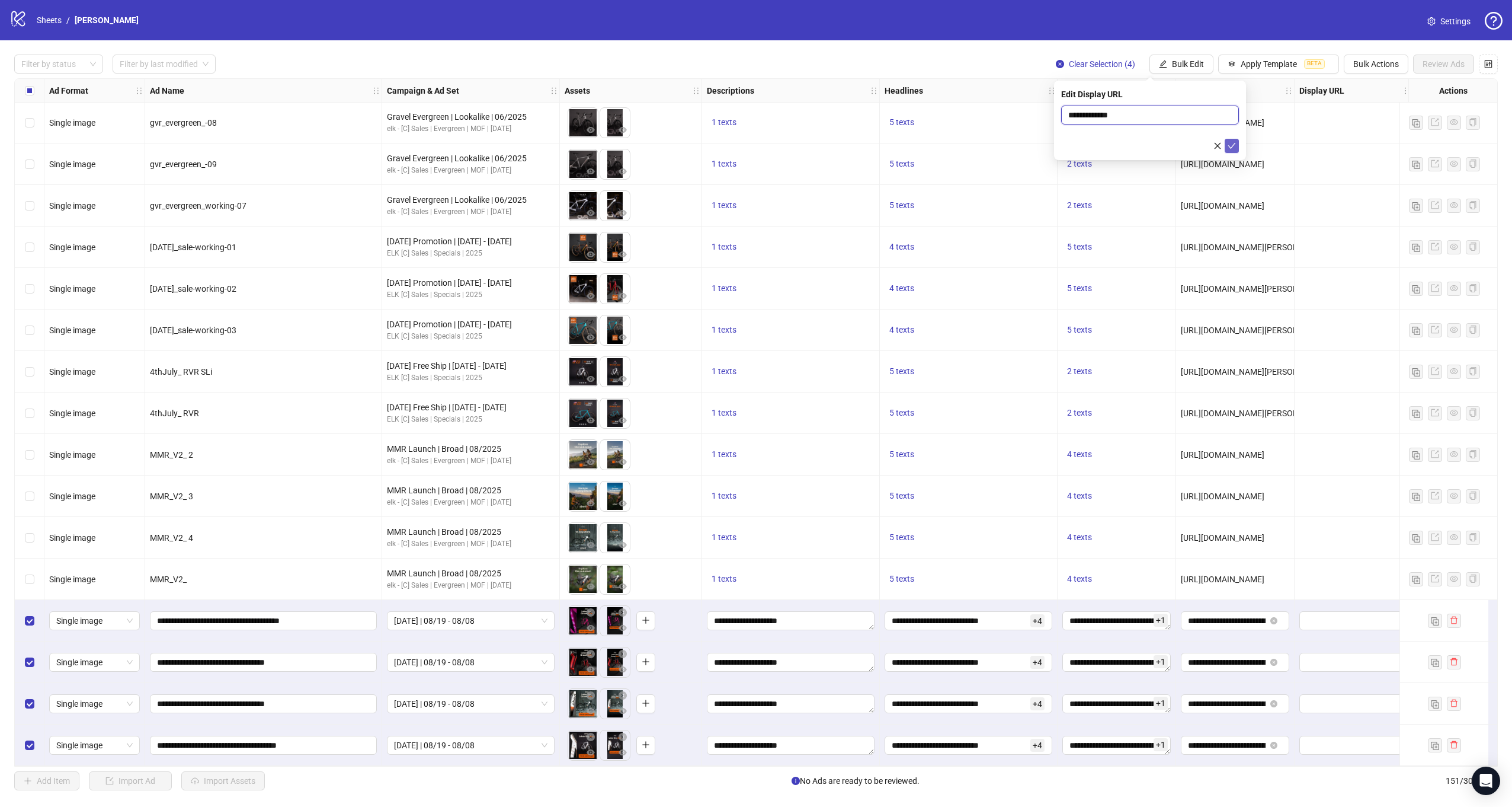
type input "**********"
click at [1232, 140] on button "submit" at bounding box center [1231, 146] width 14 height 14
click at [1191, 62] on span "Bulk Edit" at bounding box center [1187, 64] width 32 height 10
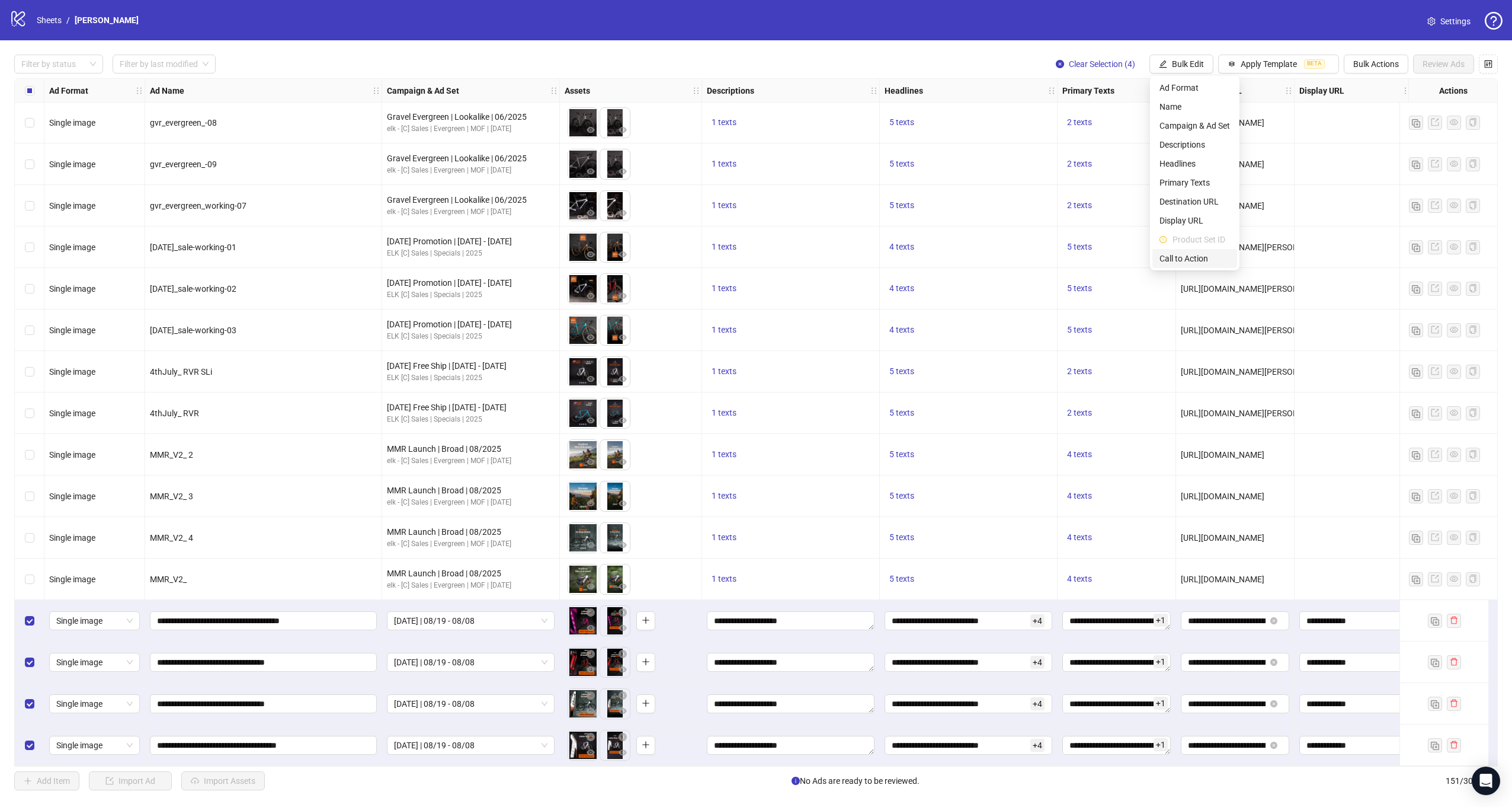
click at [1179, 257] on span "Call to Action" at bounding box center [1195, 258] width 71 height 13
click at [1134, 115] on input "search" at bounding box center [1144, 115] width 153 height 18
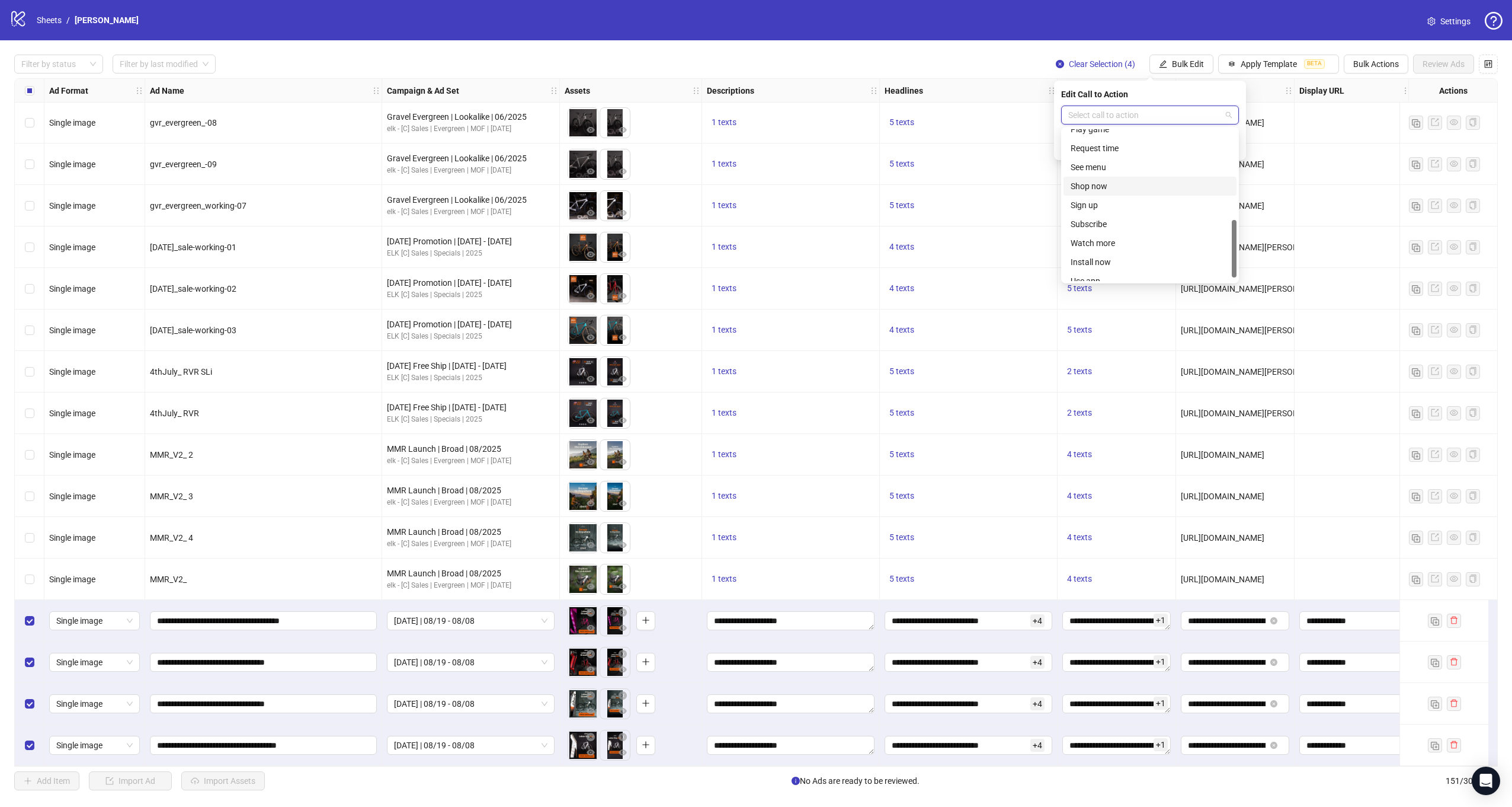
click at [1108, 187] on div "Shop now" at bounding box center [1150, 186] width 159 height 13
click at [1234, 147] on icon "check" at bounding box center [1232, 146] width 9 height 9
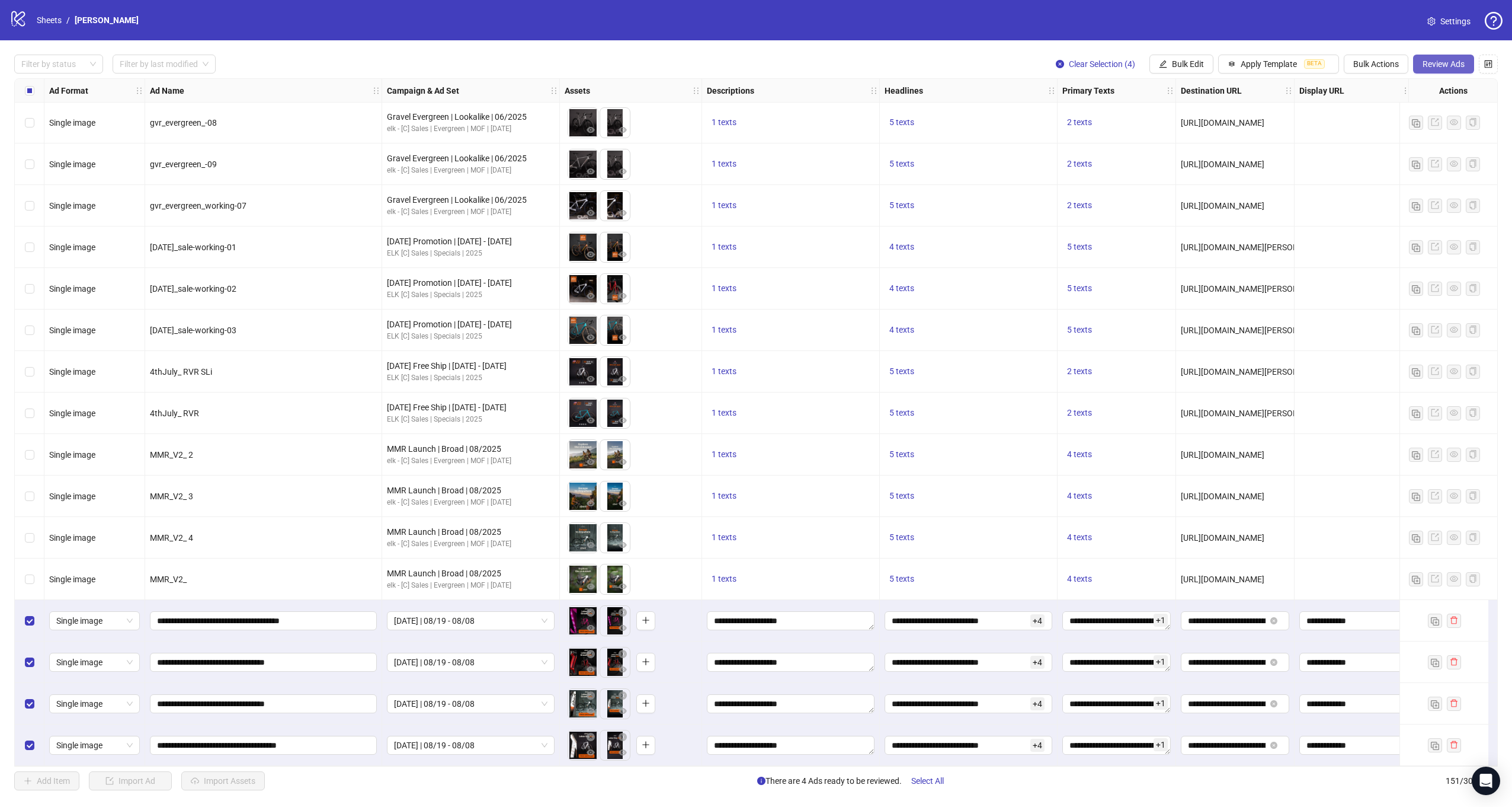
click at [1423, 60] on span "Review Ads" at bounding box center [1443, 64] width 42 height 10
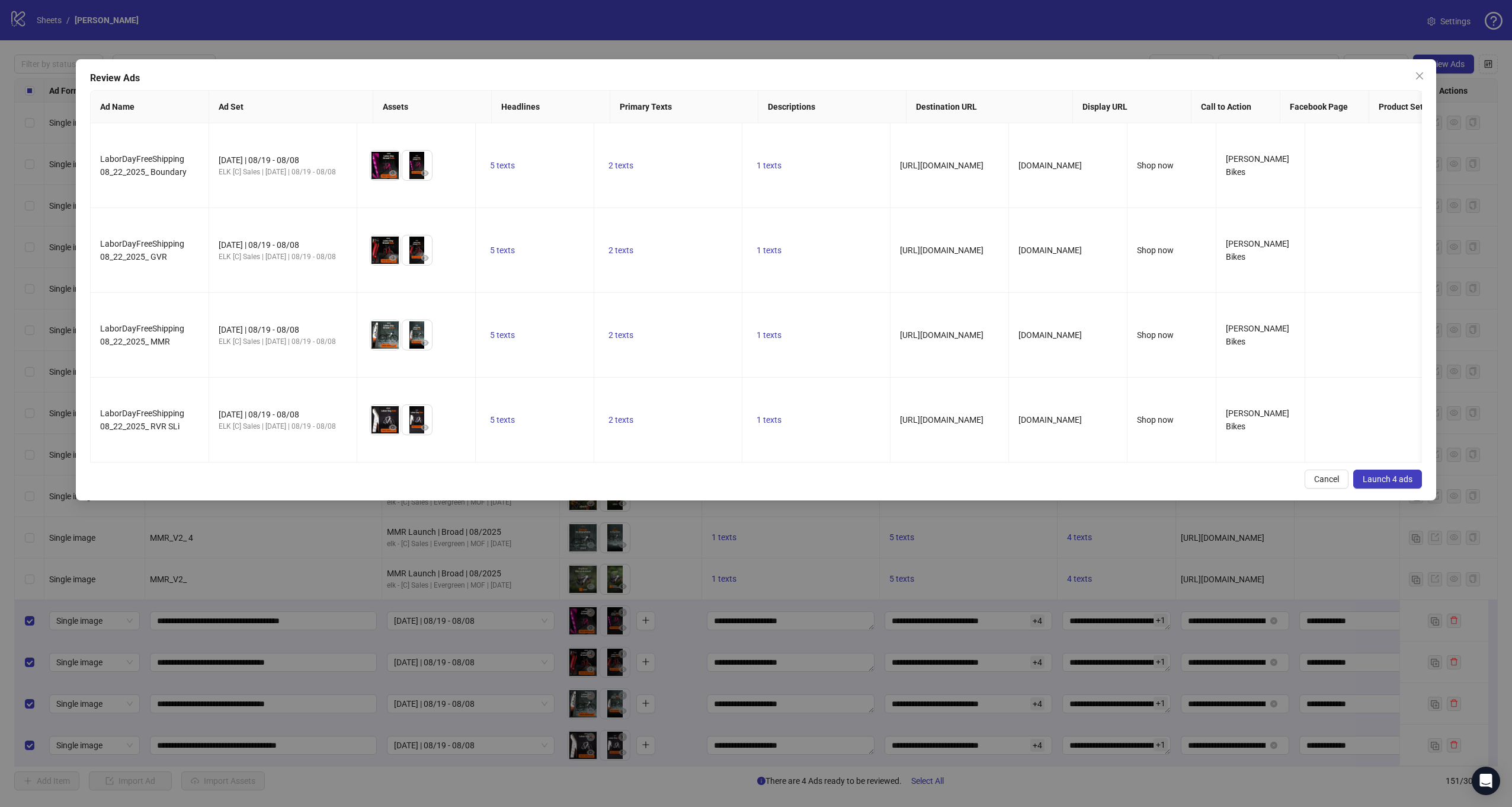
click at [1390, 469] on button "Launch 4 ads" at bounding box center [1388, 479] width 69 height 19
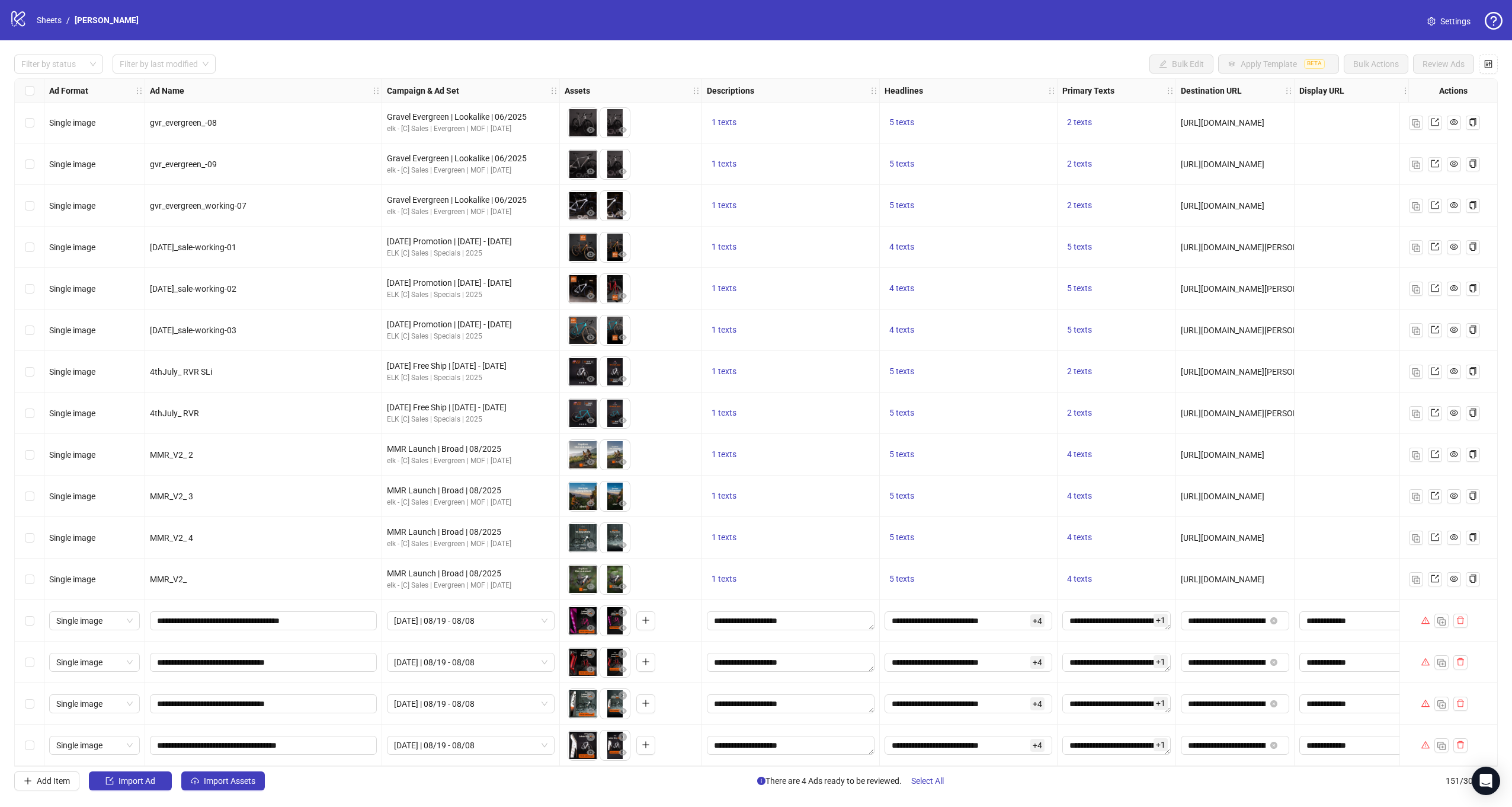
click at [37, 615] on div "Select row 148" at bounding box center [29, 620] width 29 height 41
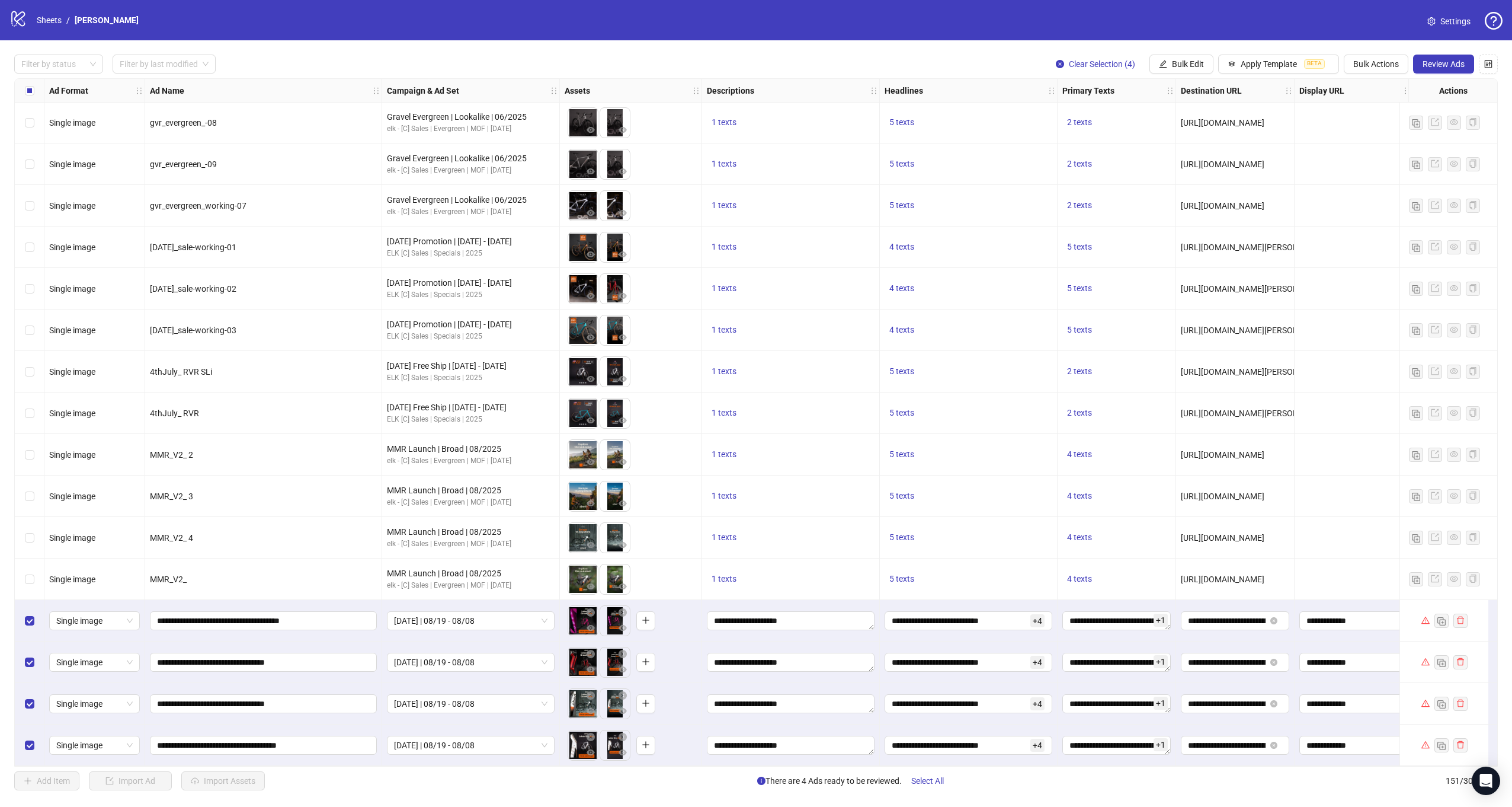
click at [1432, 54] on div "Filter by status Filter by last modified Clear Selection (4) Bulk Edit Apply Te…" at bounding box center [756, 423] width 1512 height 764
click at [1432, 57] on button "Review Ads" at bounding box center [1443, 64] width 61 height 19
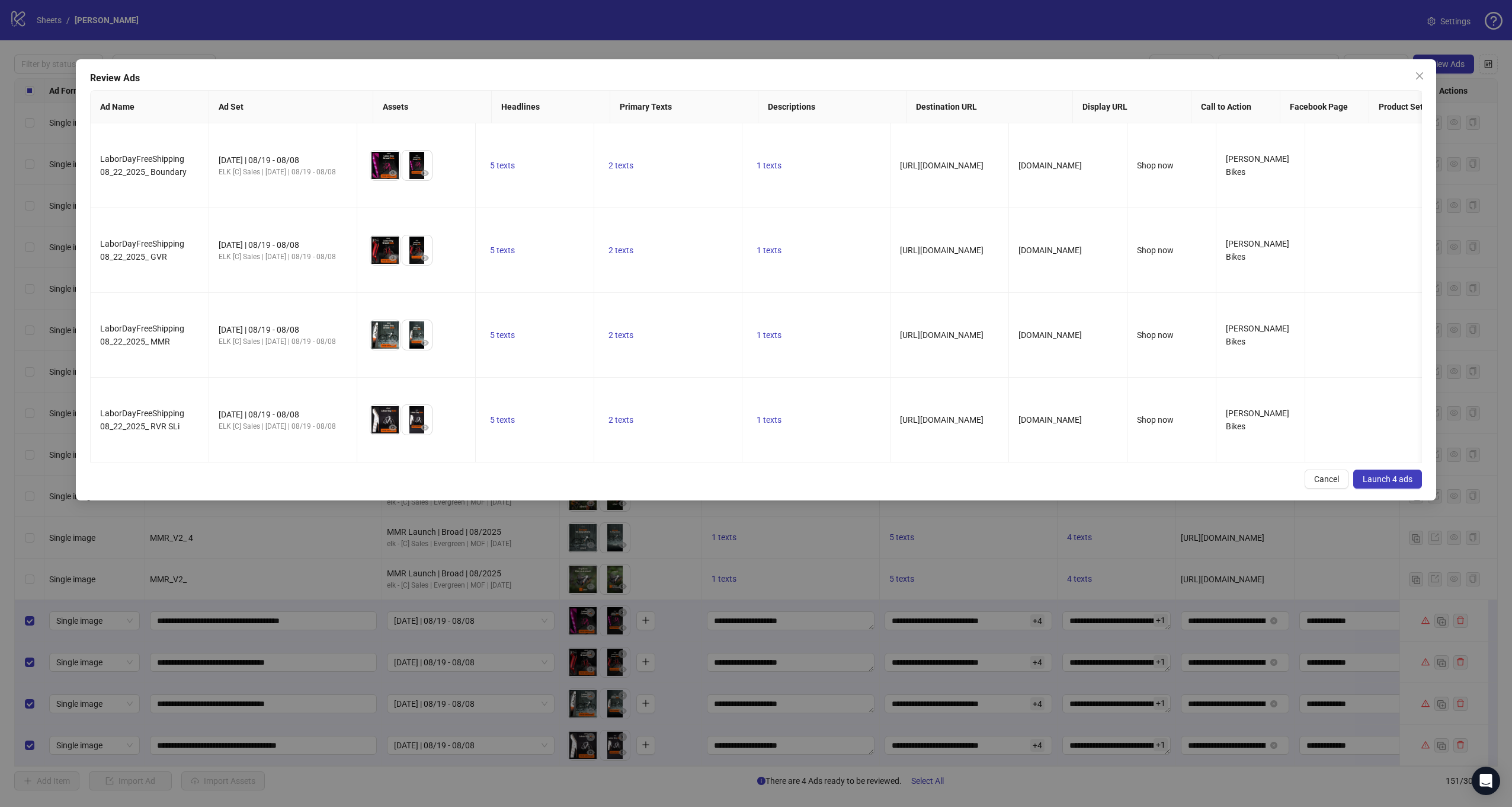
click at [1364, 474] on span "Launch 4 ads" at bounding box center [1388, 479] width 50 height 10
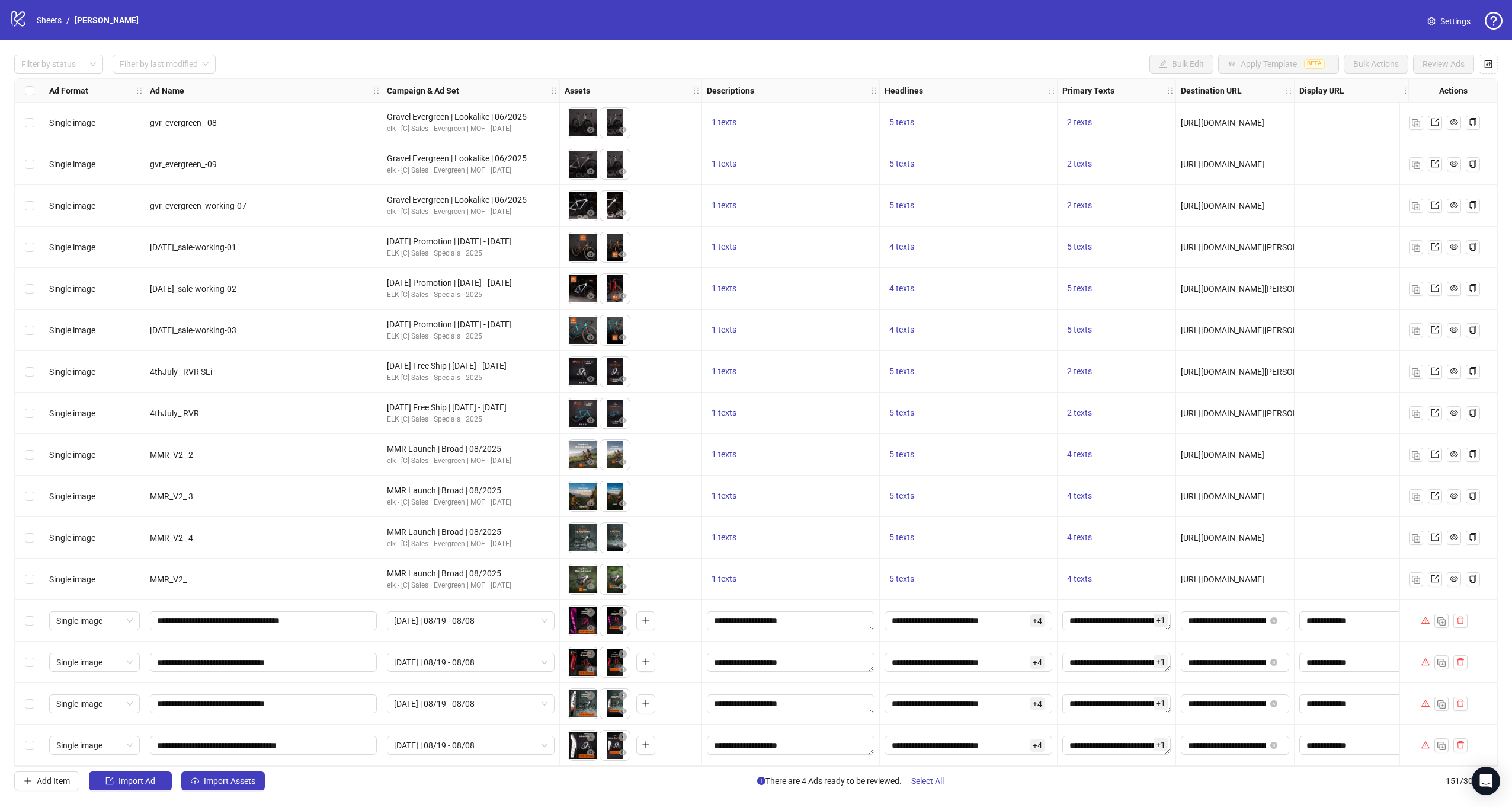
drag, startPoint x: 31, startPoint y: 734, endPoint x: 35, endPoint y: 708, distance: 26.3
click at [31, 739] on label "Select row 151" at bounding box center [29, 745] width 9 height 13
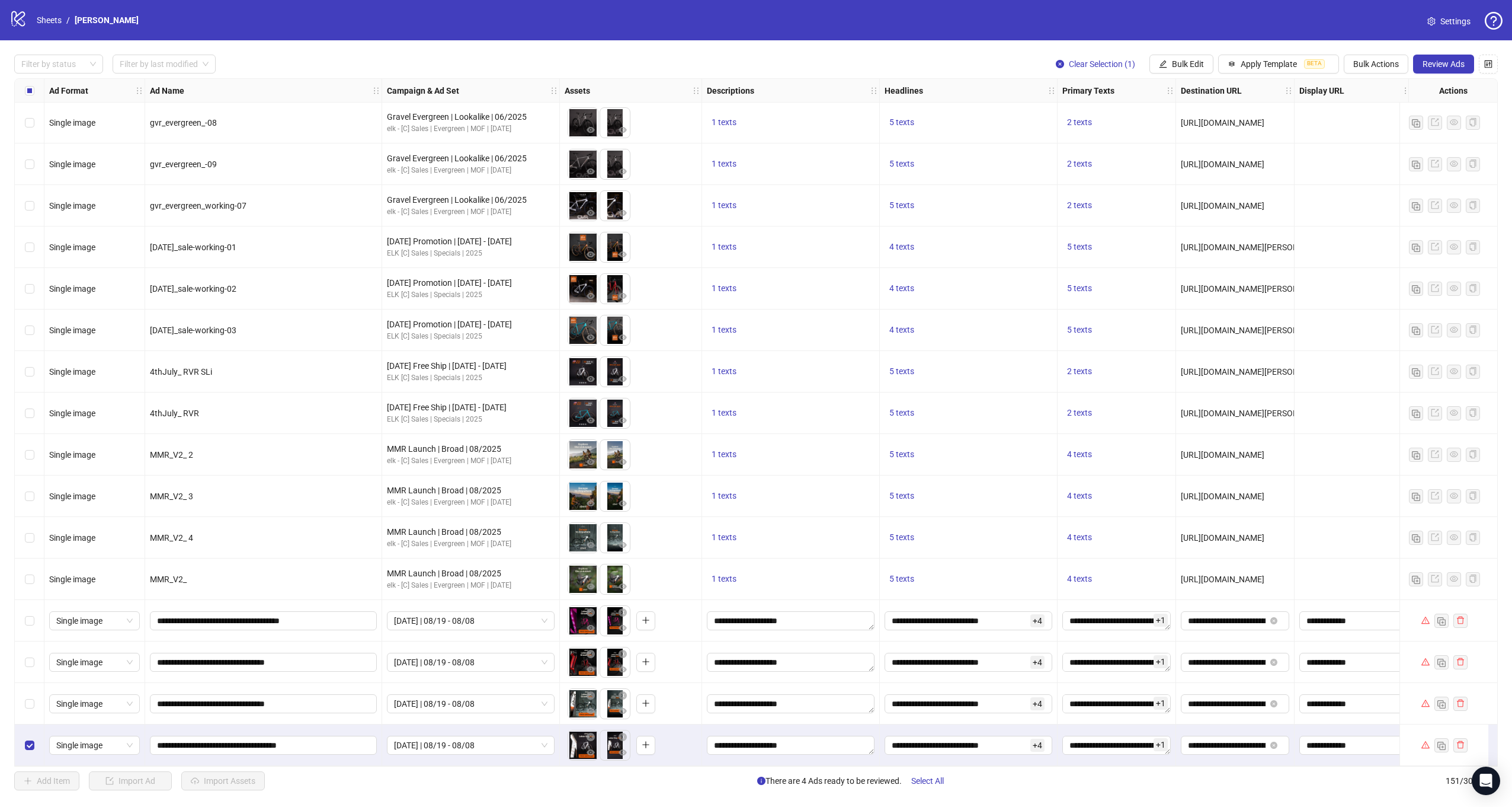
click at [36, 698] on div "Select row 150" at bounding box center [29, 703] width 29 height 41
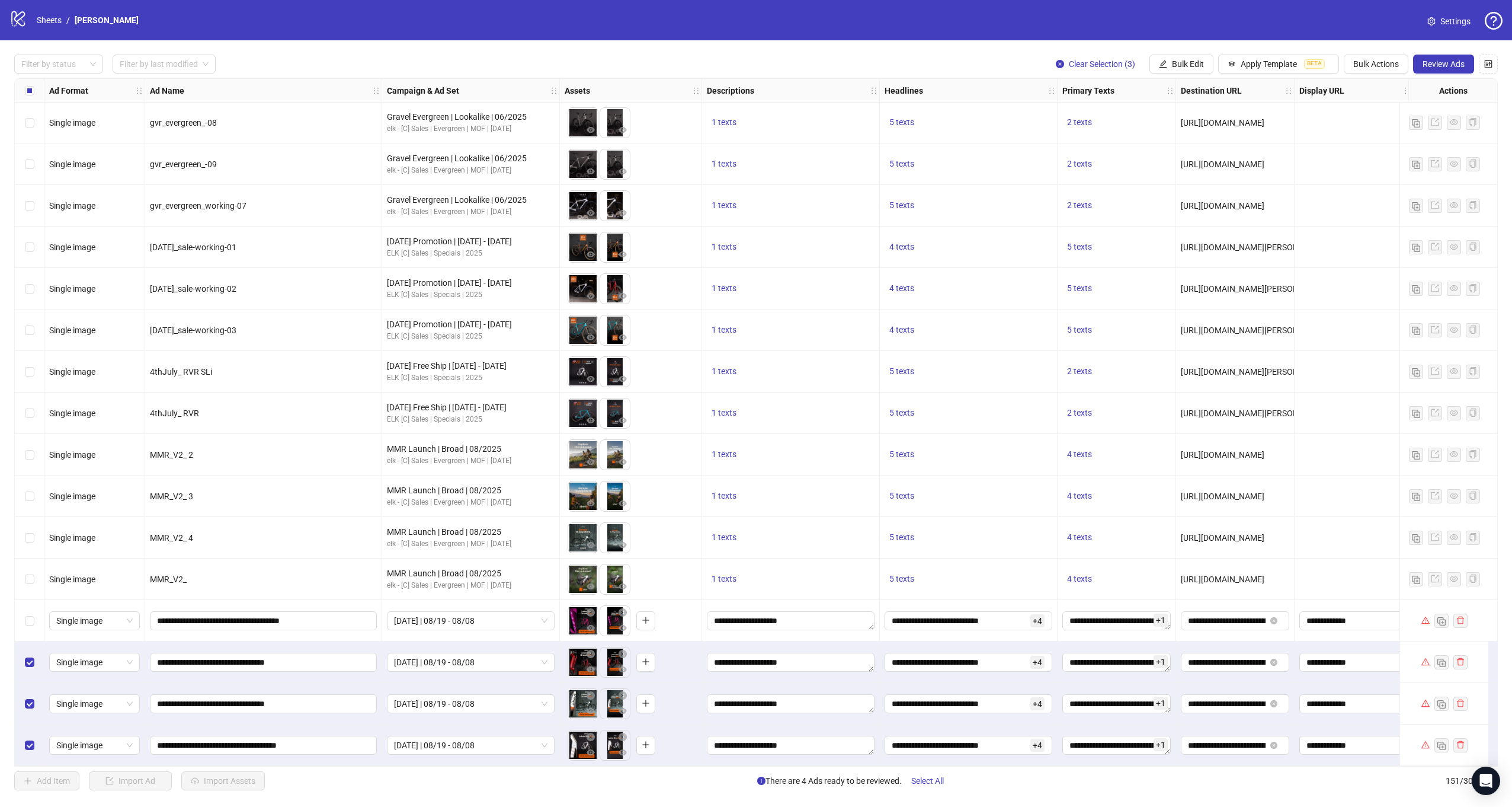
click at [35, 624] on div "Select row 148" at bounding box center [29, 620] width 29 height 41
click at [1442, 67] on span "Review Ads" at bounding box center [1443, 64] width 42 height 10
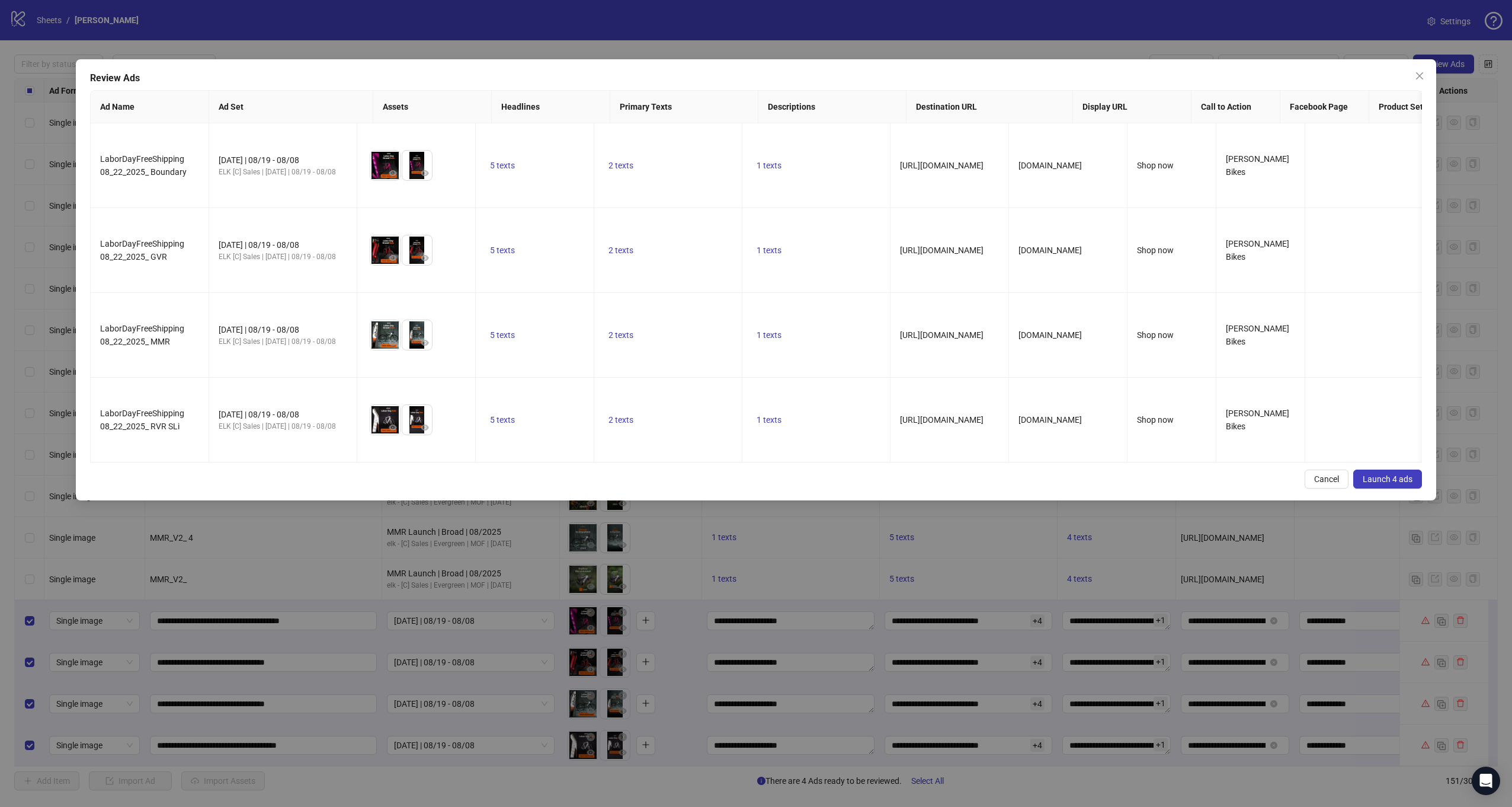
click at [1358, 469] on button "Launch 4 ads" at bounding box center [1388, 479] width 69 height 19
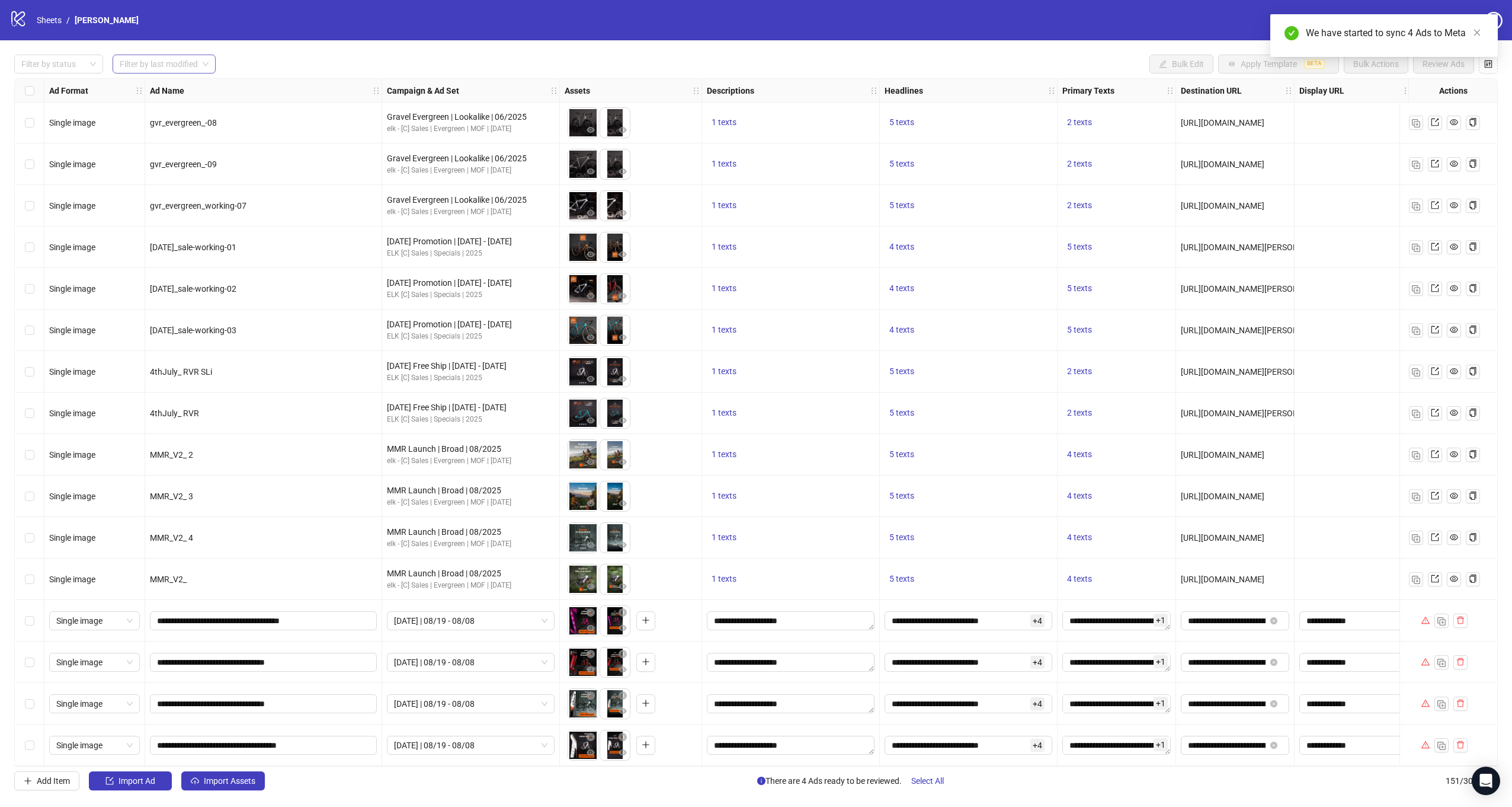
click at [131, 62] on input "search" at bounding box center [159, 64] width 79 height 18
click at [78, 61] on div at bounding box center [52, 63] width 72 height 16
click at [155, 67] on input "search" at bounding box center [159, 64] width 79 height 18
click at [156, 79] on div "[DATE]" at bounding box center [164, 88] width 99 height 19
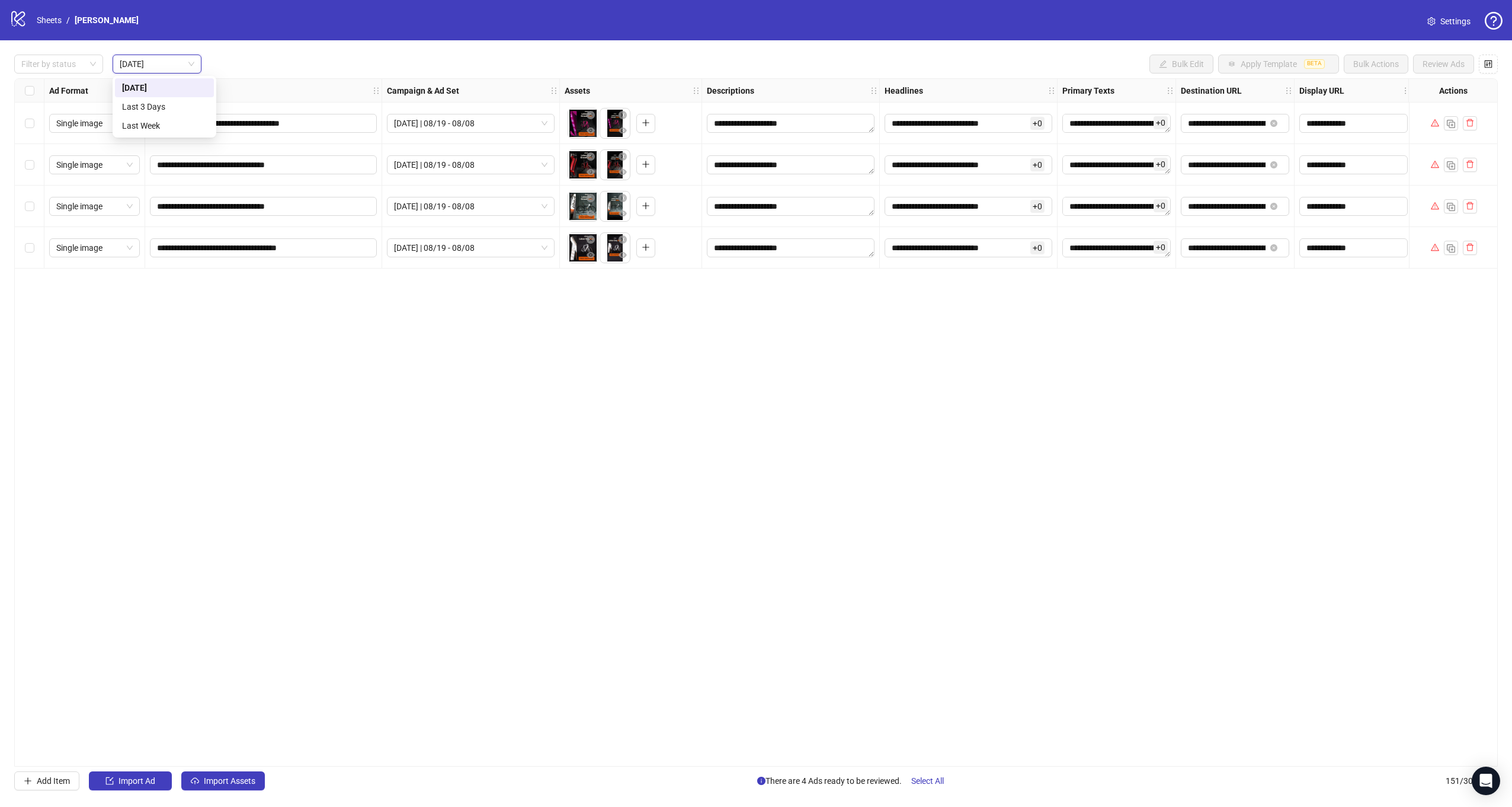
scroll to position [0, 0]
click at [72, 60] on div at bounding box center [52, 63] width 72 height 16
click at [47, 107] on div "Launched" at bounding box center [58, 106] width 70 height 13
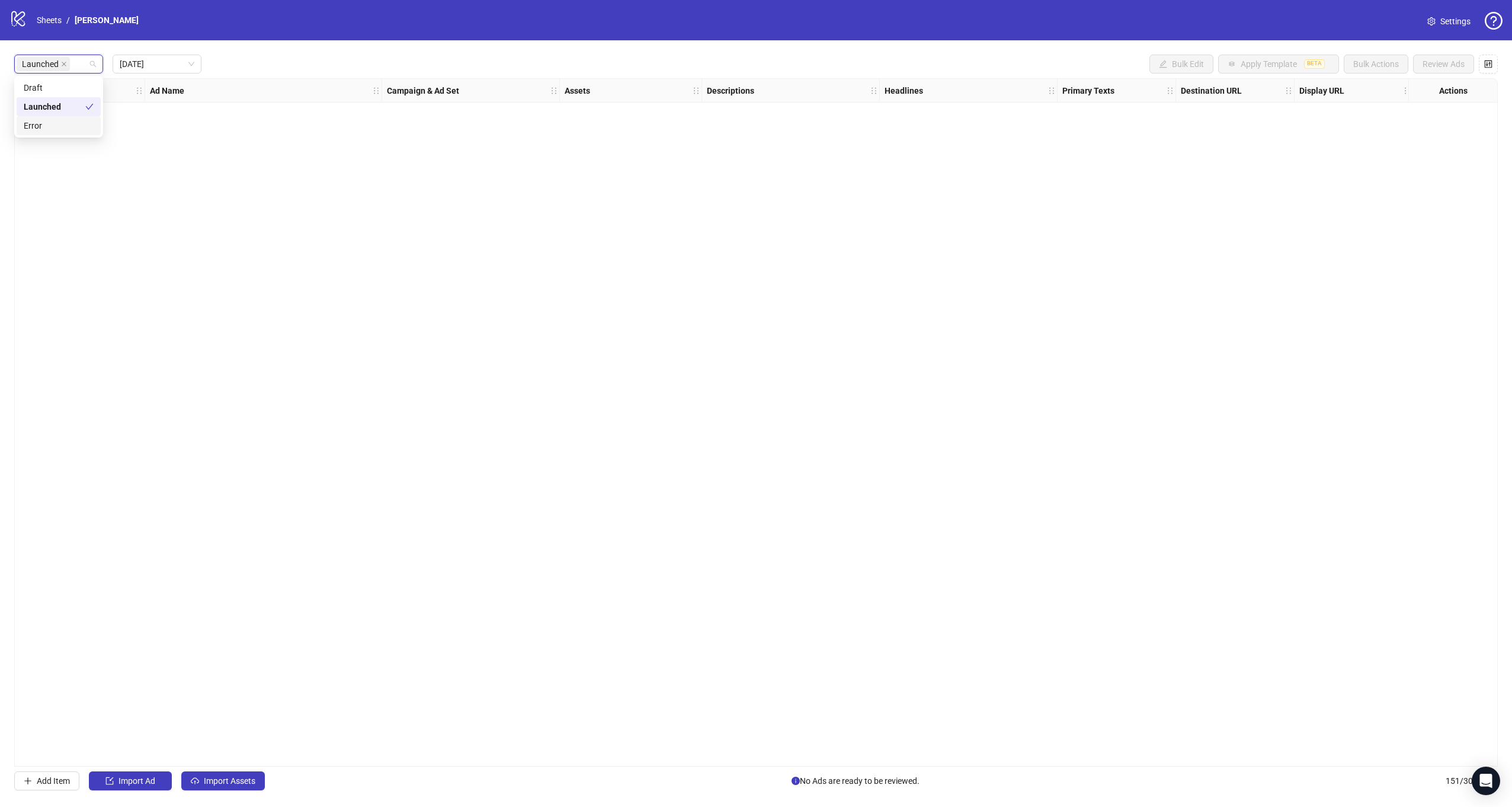
click at [52, 121] on div "Error" at bounding box center [58, 125] width 70 height 13
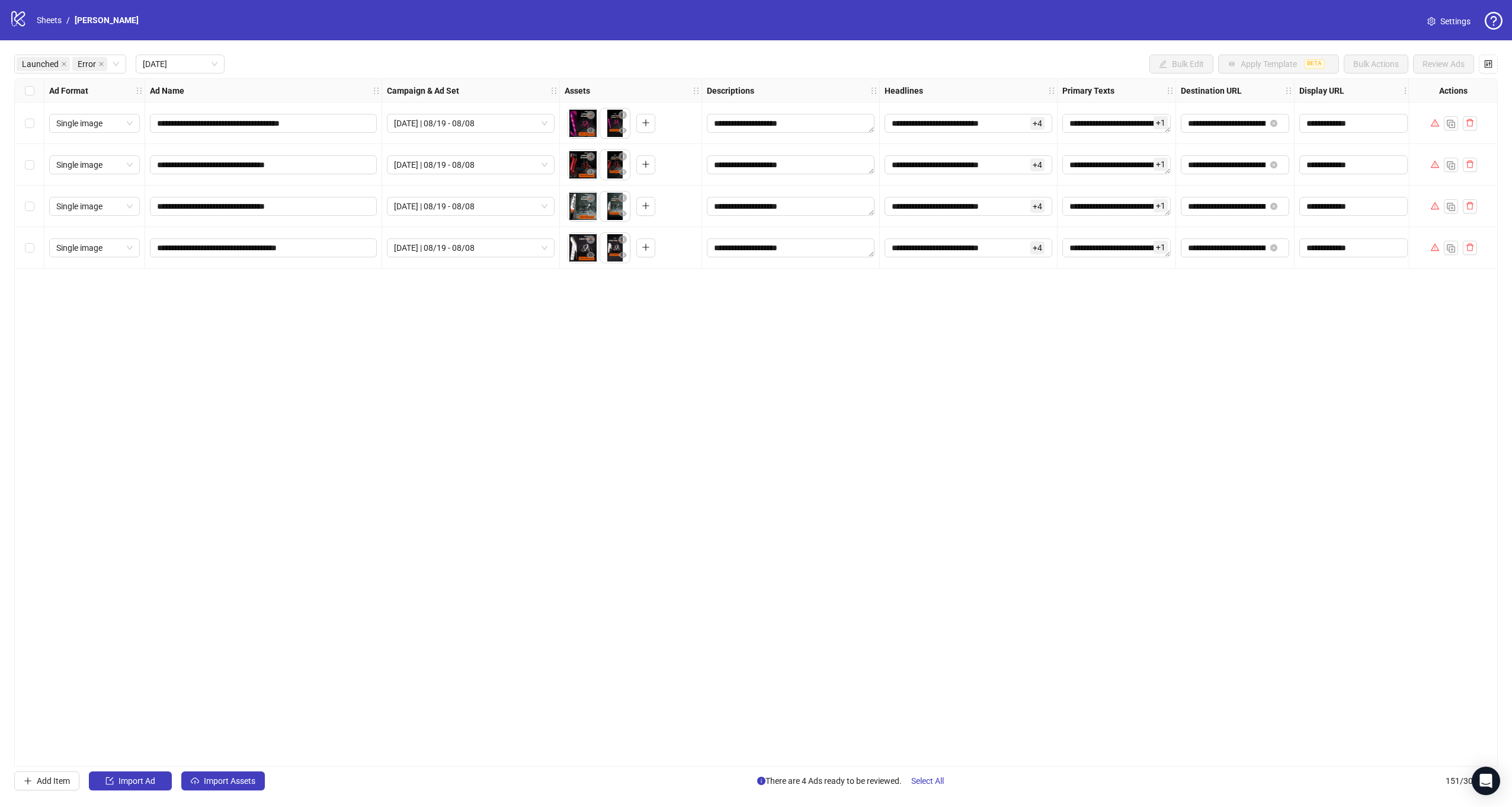
click at [704, 590] on div "**********" at bounding box center [756, 423] width 1484 height 689
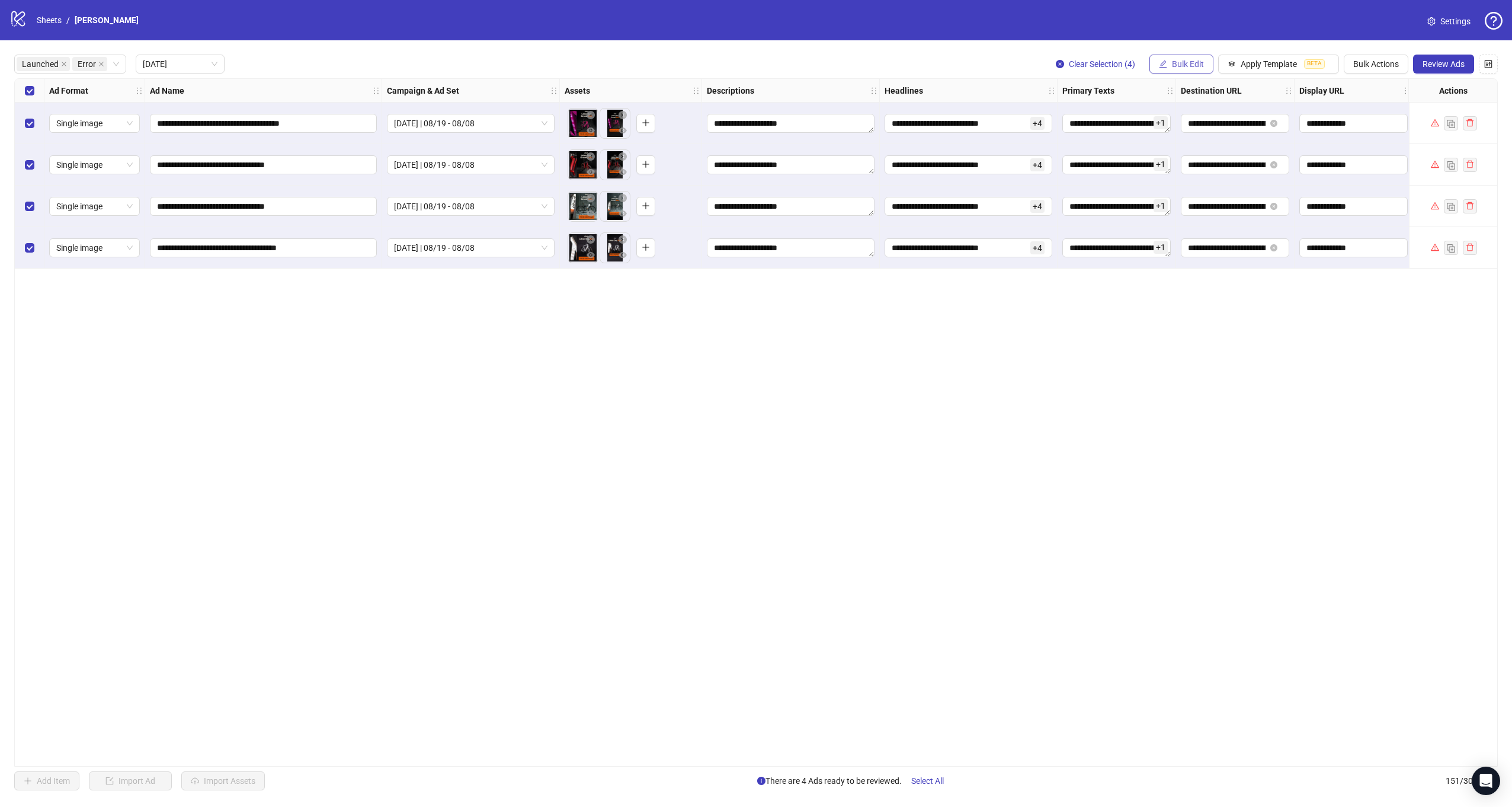
click at [1187, 67] on span "Bulk Edit" at bounding box center [1187, 64] width 32 height 10
click at [1193, 164] on span "Headlines" at bounding box center [1195, 163] width 71 height 13
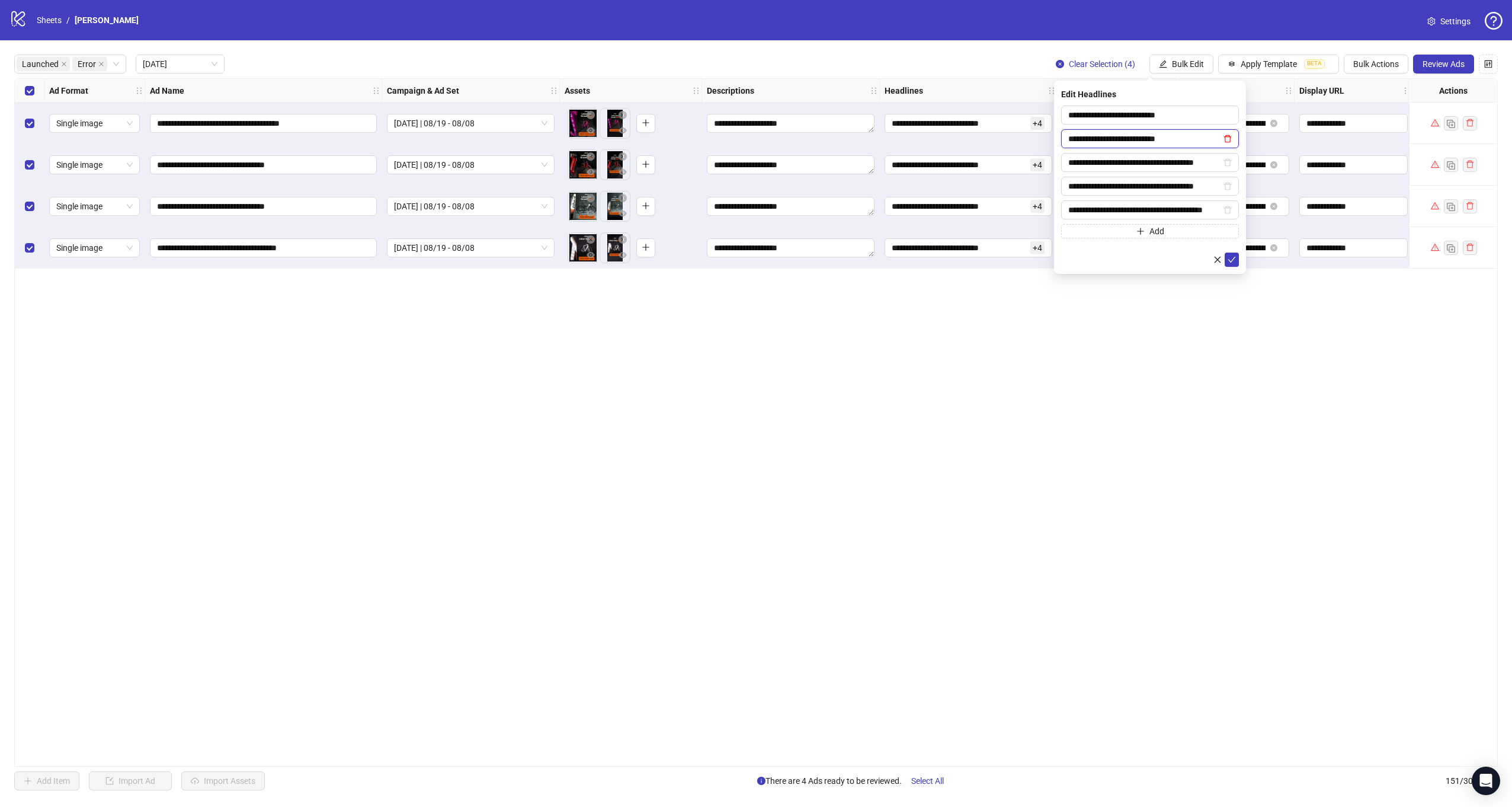
click at [1228, 137] on icon "delete" at bounding box center [1228, 139] width 9 height 9
type input "**********"
click at [1236, 233] on button "submit" at bounding box center [1231, 236] width 14 height 14
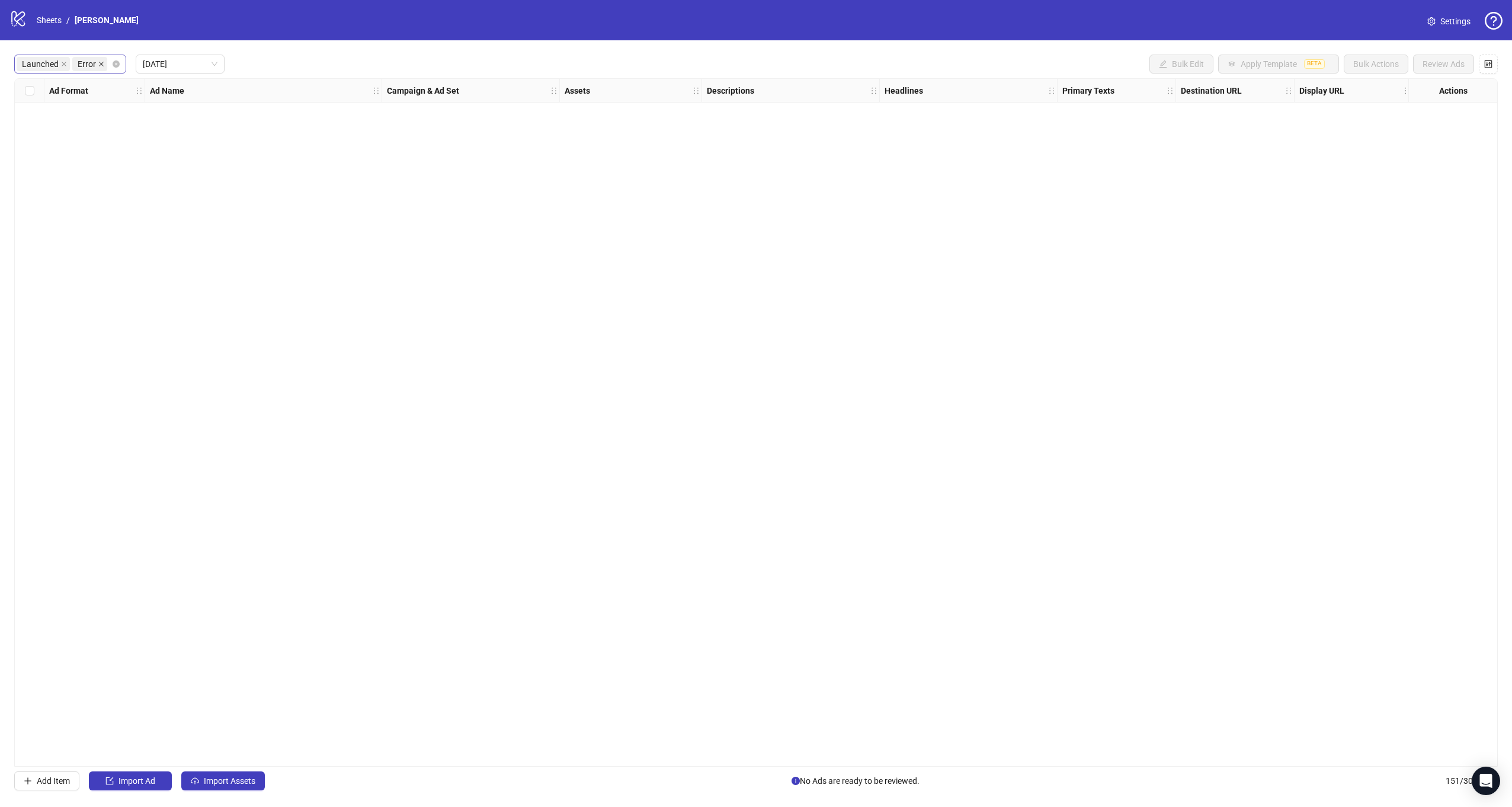
click at [101, 65] on icon "close" at bounding box center [101, 64] width 6 height 6
click at [59, 67] on span "Launched" at bounding box center [43, 64] width 54 height 14
click at [61, 67] on icon "close" at bounding box center [64, 64] width 6 height 6
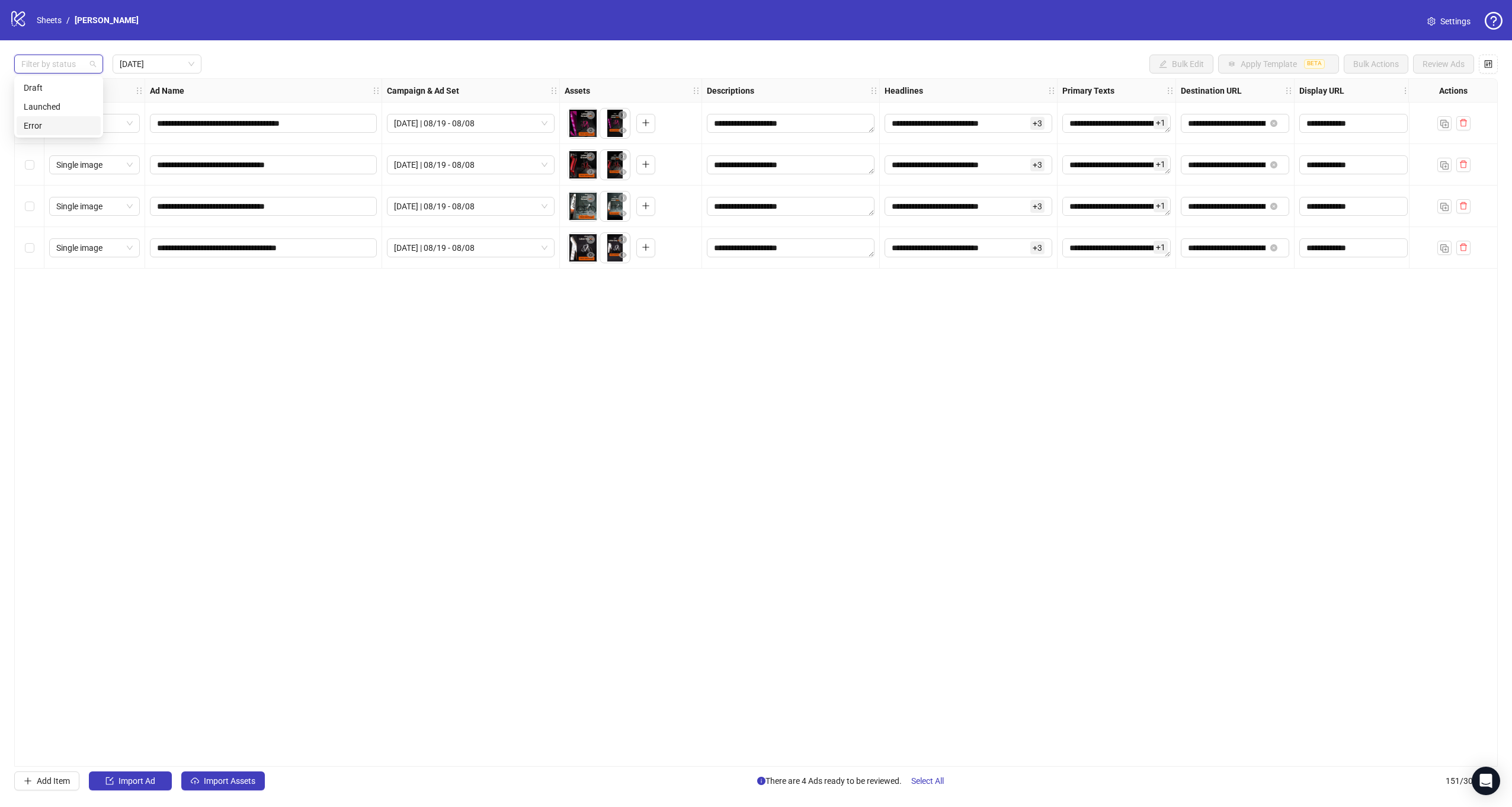
drag, startPoint x: 79, startPoint y: 378, endPoint x: 60, endPoint y: 295, distance: 85.1
click at [79, 366] on div "**********" at bounding box center [756, 423] width 1484 height 689
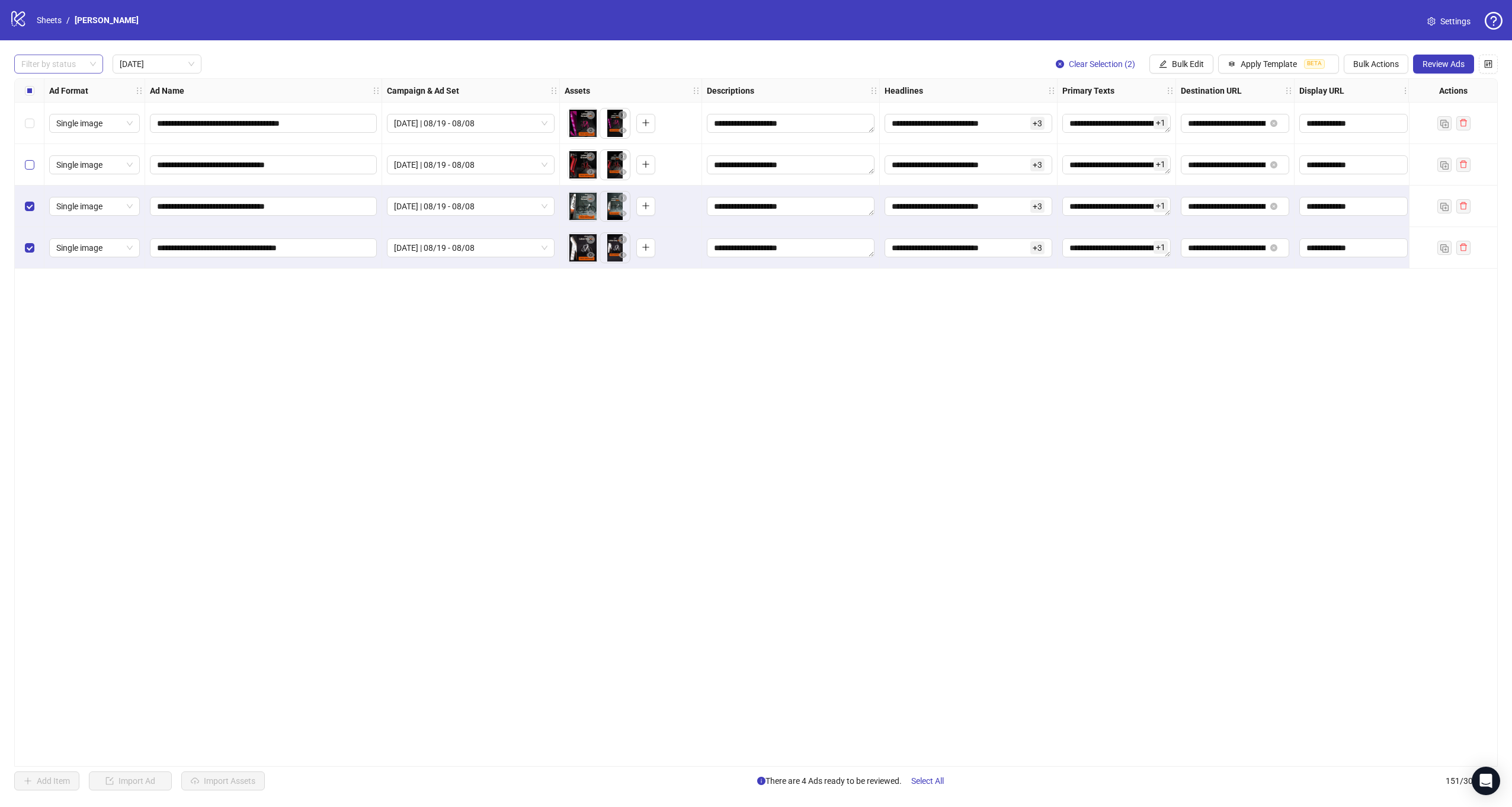
click at [28, 169] on label "Select row 2" at bounding box center [29, 164] width 9 height 13
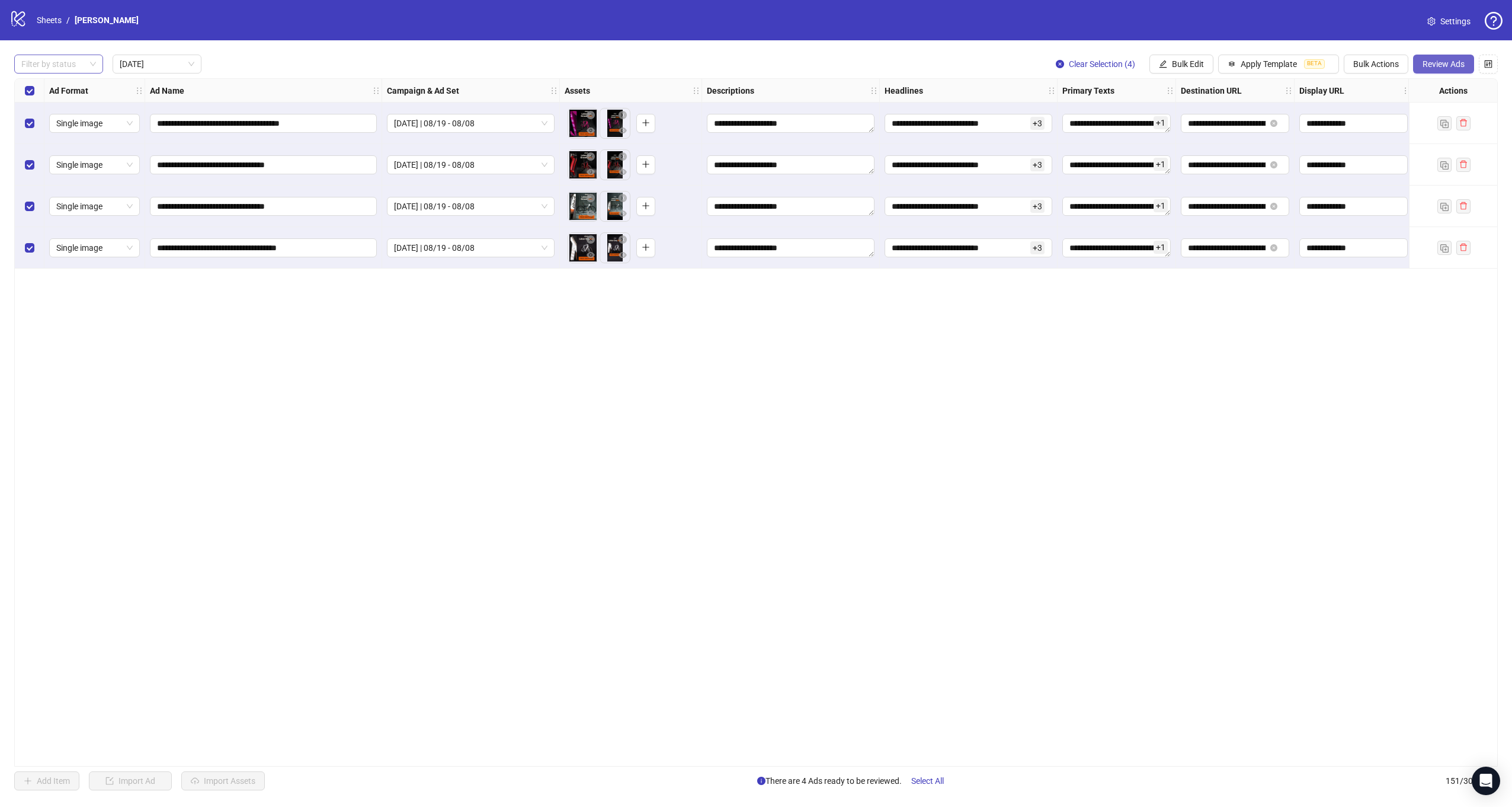
click at [1447, 62] on span "Review Ads" at bounding box center [1443, 64] width 42 height 10
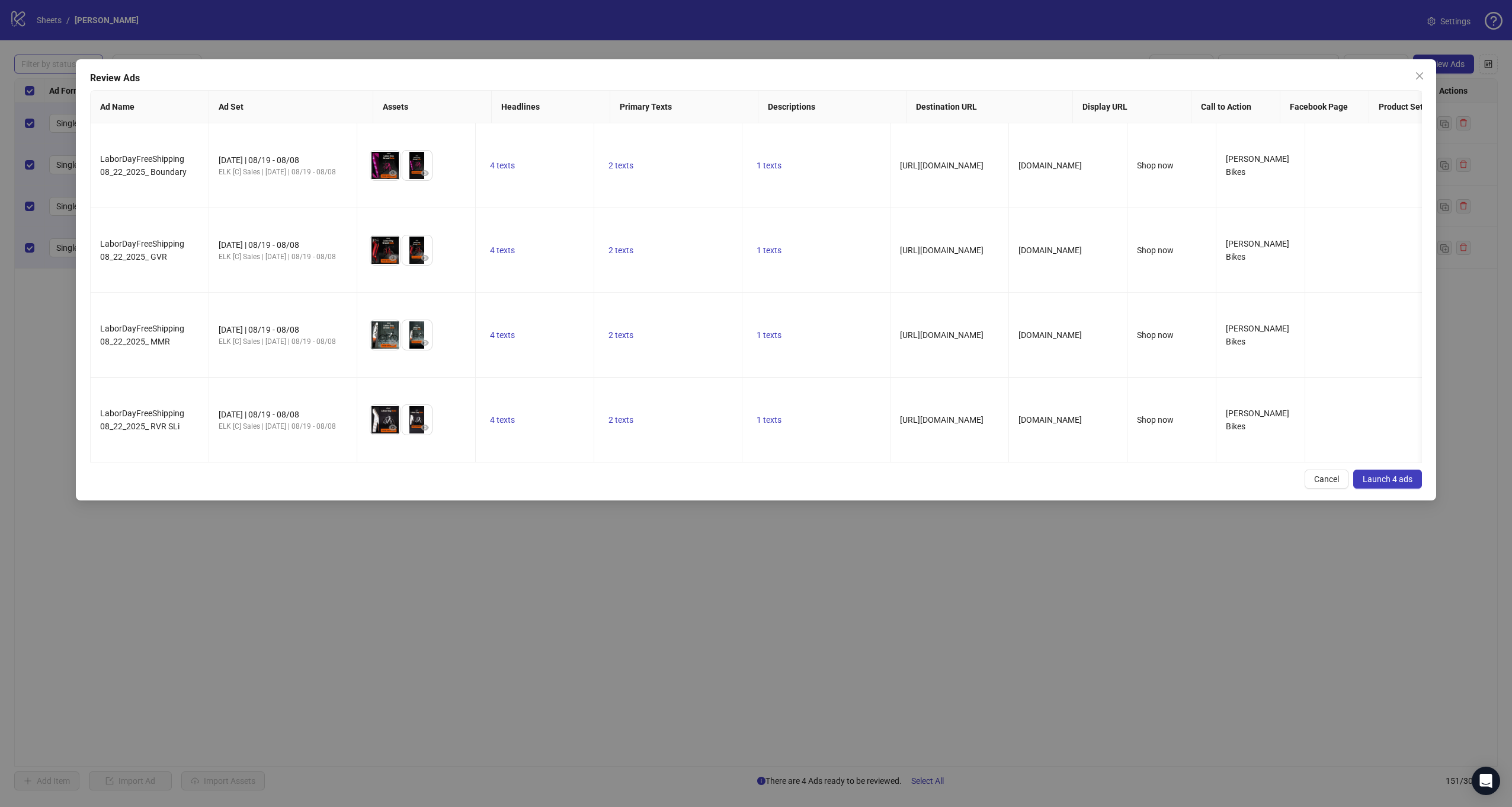
click at [1402, 469] on button "Launch 4 ads" at bounding box center [1388, 479] width 69 height 19
